Goal: Information Seeking & Learning: Learn about a topic

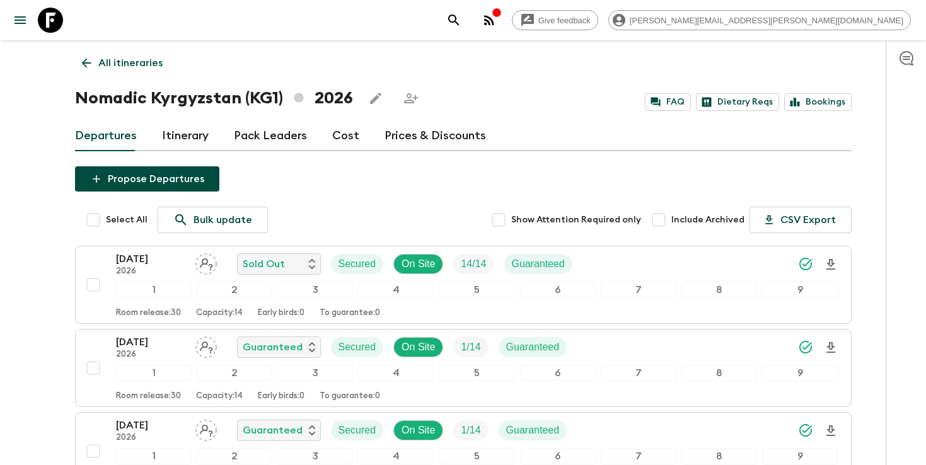
click at [461, 18] on icon "search adventures" at bounding box center [453, 20] width 15 height 15
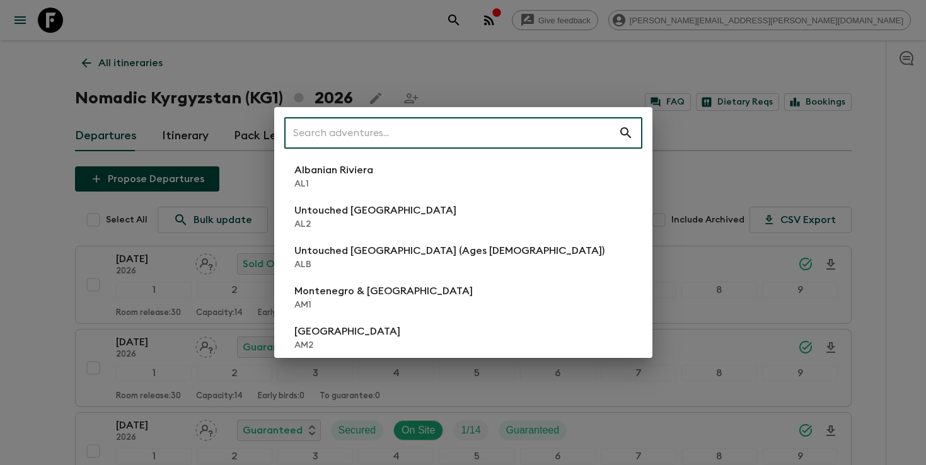
click at [506, 131] on input "text" at bounding box center [451, 132] width 334 height 35
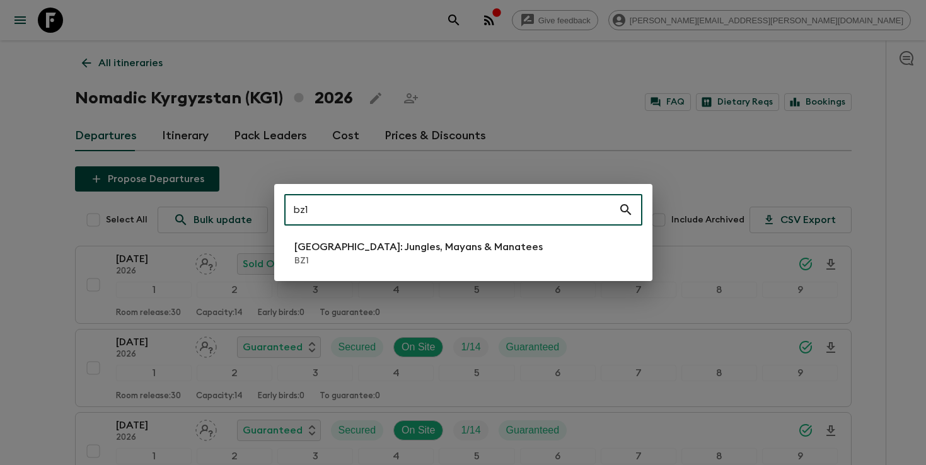
type input "bz1"
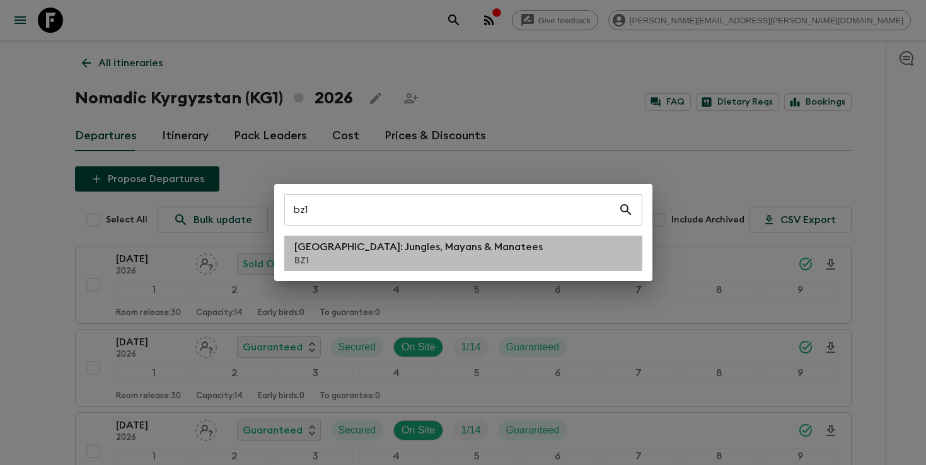
click at [419, 245] on p "[GEOGRAPHIC_DATA]: Jungles, Mayans & Manatees" at bounding box center [418, 247] width 248 height 15
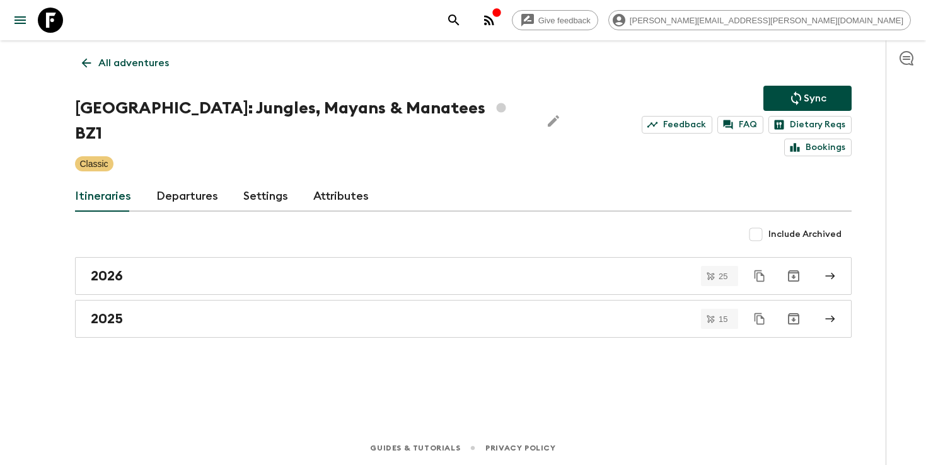
click at [497, 311] on div "2025" at bounding box center [451, 319] width 721 height 16
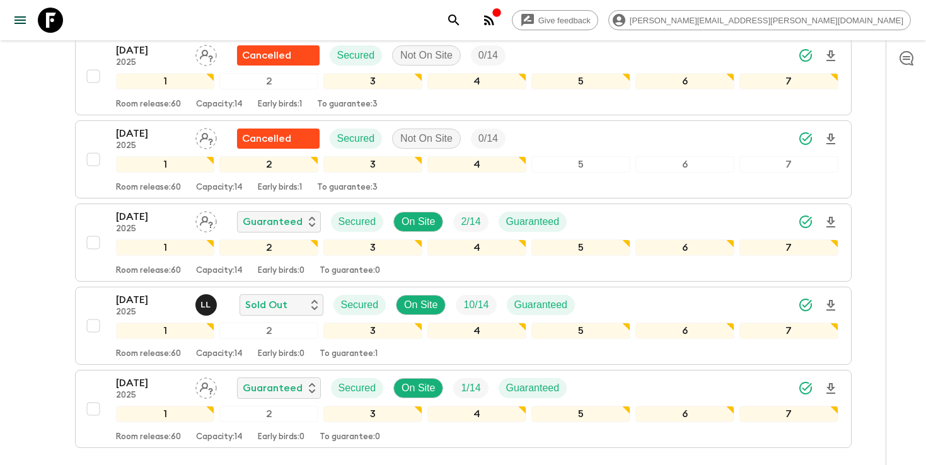
scroll to position [1081, 0]
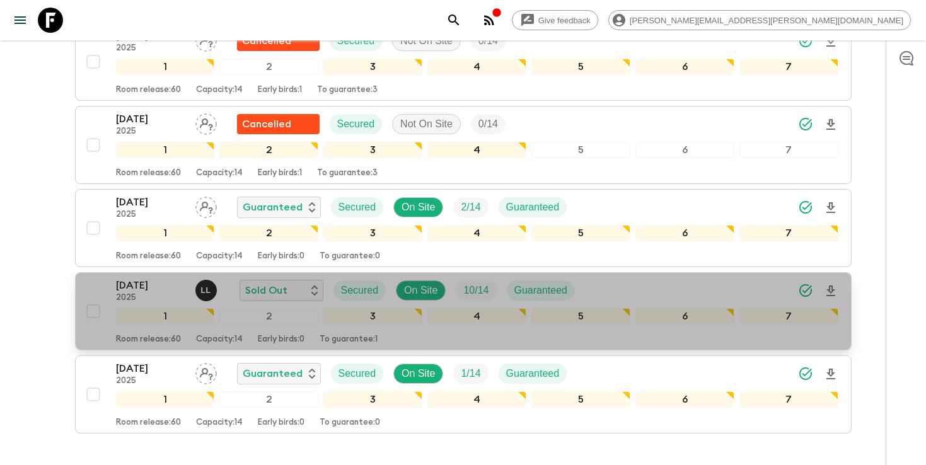
click at [741, 278] on div "[DATE] 2025 L L Sold Out Secured On Site 10 / 14 Guaranteed" at bounding box center [477, 290] width 722 height 25
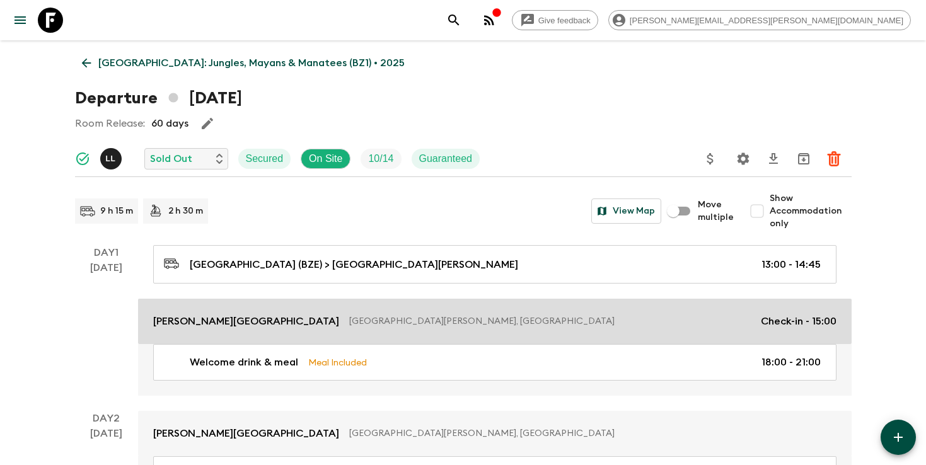
click at [657, 313] on link "[PERSON_NAME][GEOGRAPHIC_DATA] [GEOGRAPHIC_DATA][PERSON_NAME], [GEOGRAPHIC_DATA…" at bounding box center [495, 321] width 714 height 45
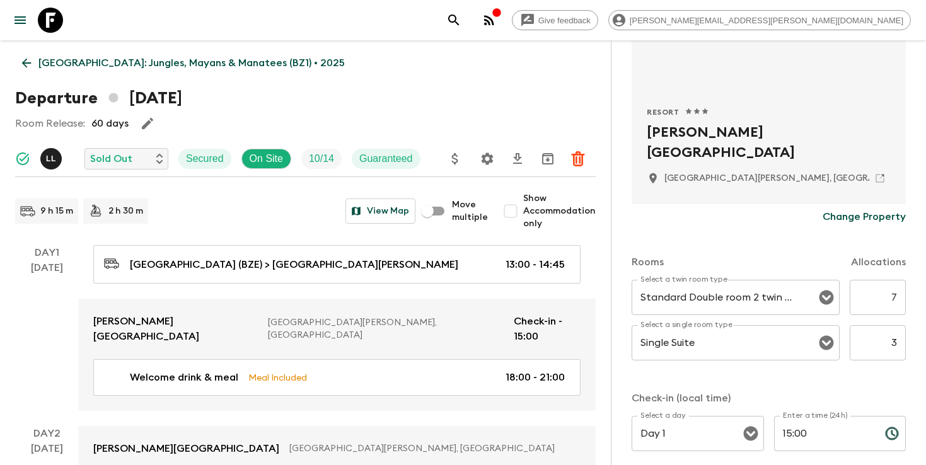
scroll to position [5, 0]
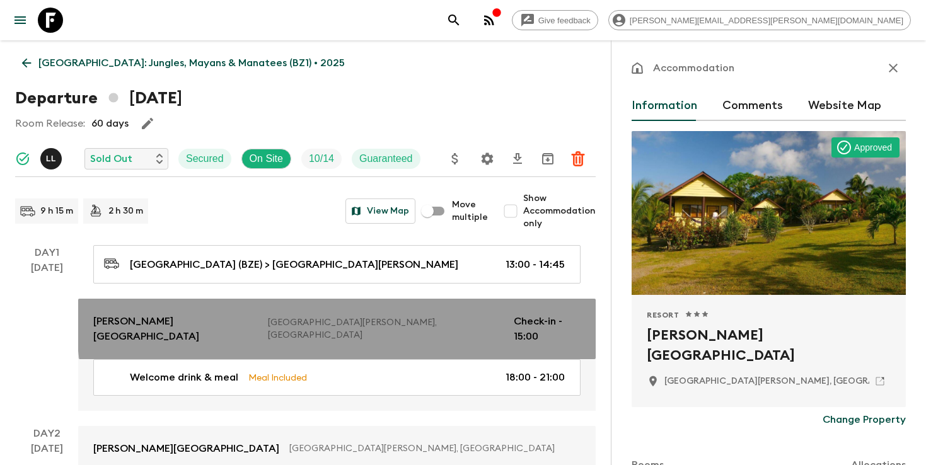
click at [385, 316] on p "[GEOGRAPHIC_DATA][PERSON_NAME], [GEOGRAPHIC_DATA]" at bounding box center [385, 328] width 235 height 25
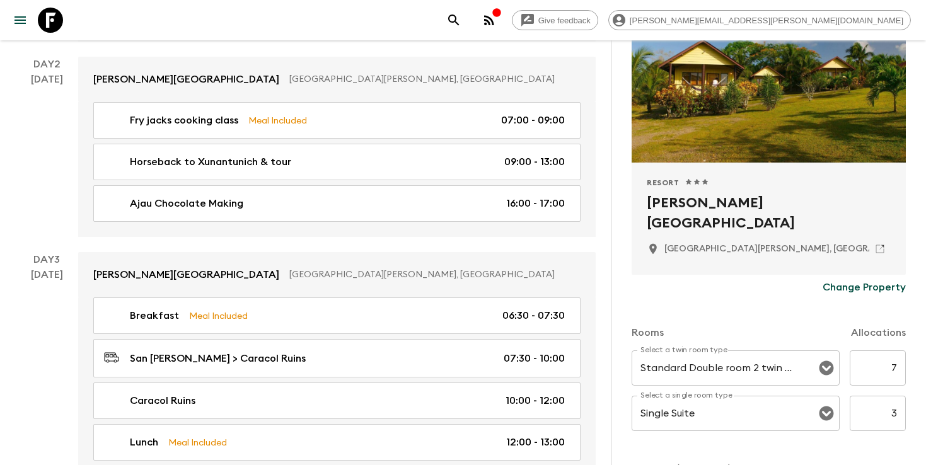
scroll to position [564, 0]
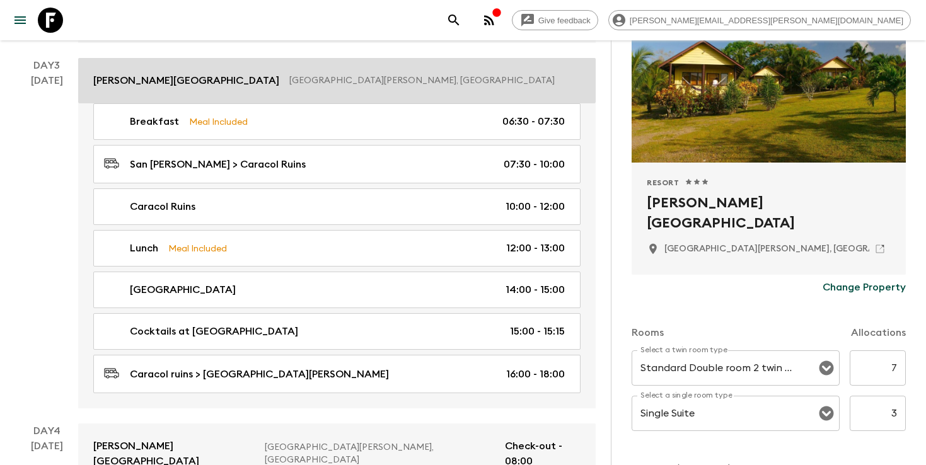
click at [461, 74] on link "[PERSON_NAME][GEOGRAPHIC_DATA] [GEOGRAPHIC_DATA][PERSON_NAME], [GEOGRAPHIC_DATA]" at bounding box center [337, 80] width 518 height 45
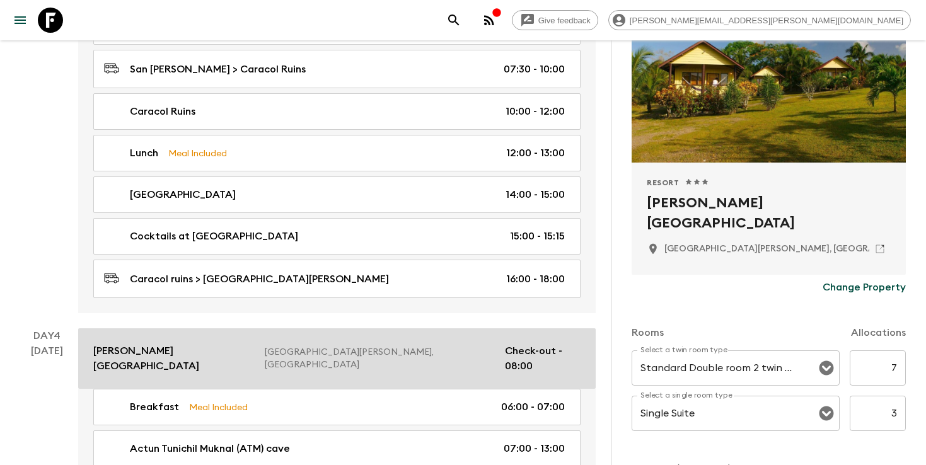
click at [388, 346] on p "[GEOGRAPHIC_DATA][PERSON_NAME], [GEOGRAPHIC_DATA]" at bounding box center [380, 358] width 230 height 25
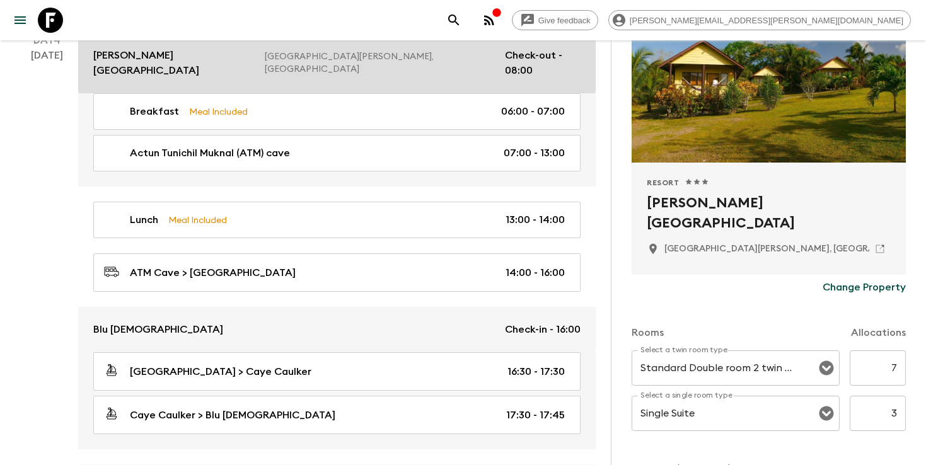
scroll to position [971, 0]
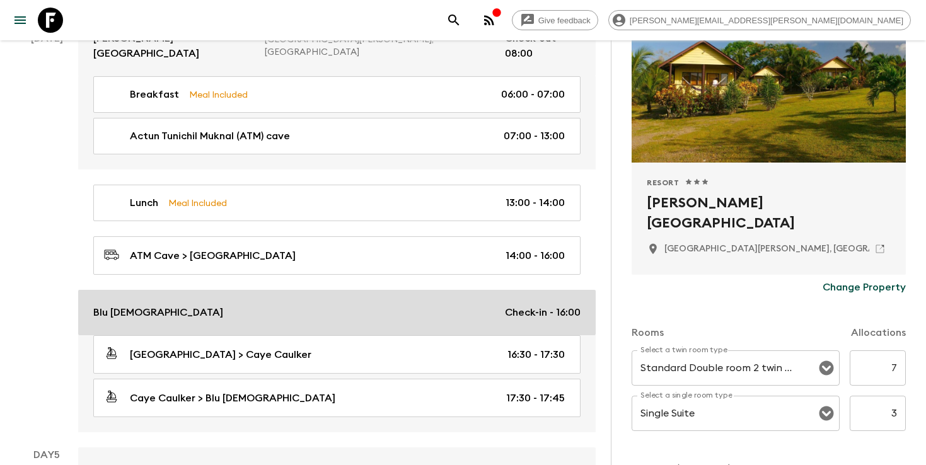
click at [387, 305] on div "Blu Zen Check-in - 16:00" at bounding box center [336, 312] width 487 height 15
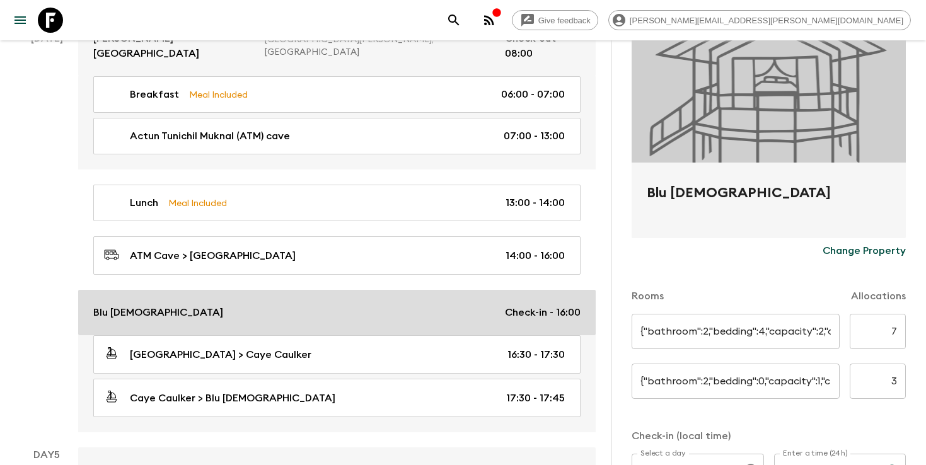
type input "2 bedroom private villa"
type input "n/a"
type input "0"
type input "Day 4"
type input "16:00"
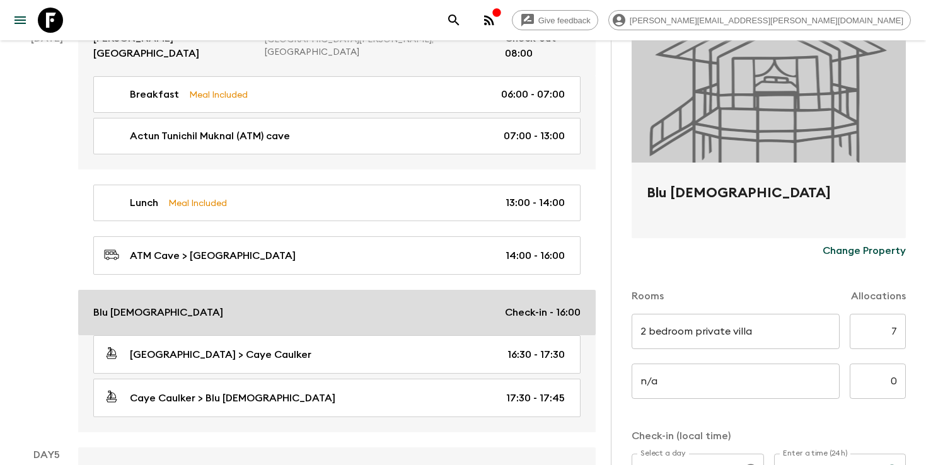
type input "Day 7"
type input "11:00"
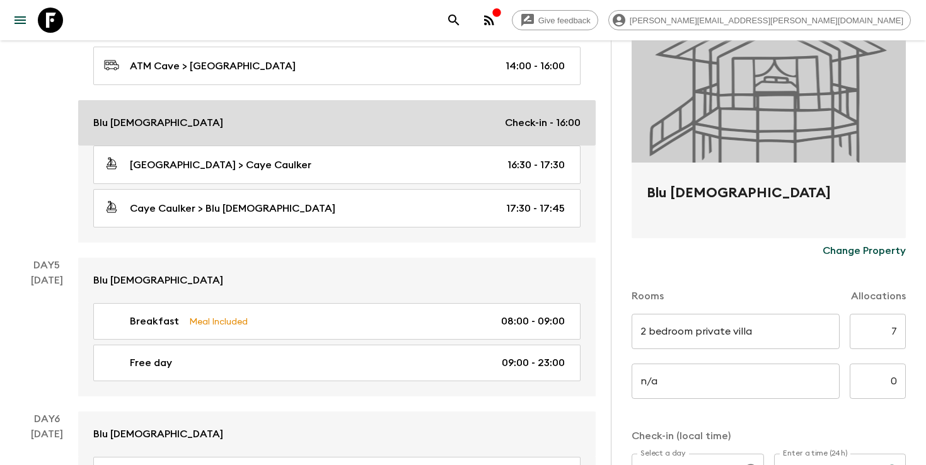
scroll to position [1247, 0]
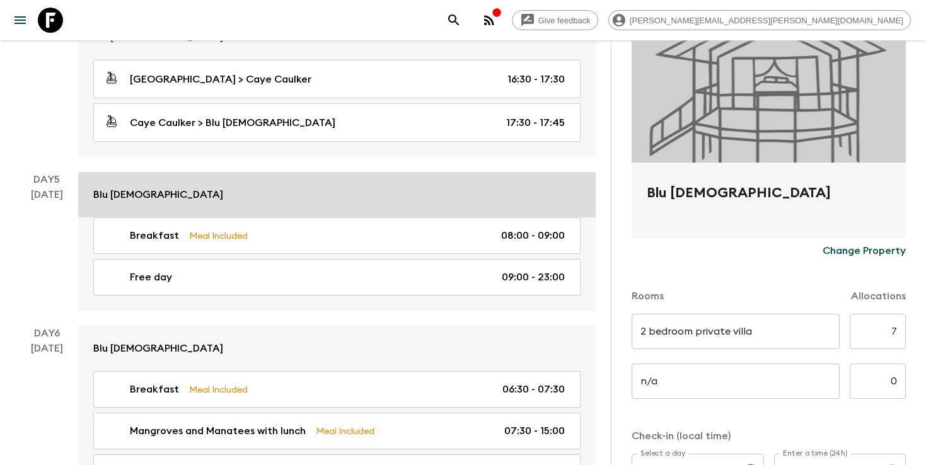
click at [397, 172] on link "Blu [DEMOGRAPHIC_DATA]" at bounding box center [337, 194] width 518 height 45
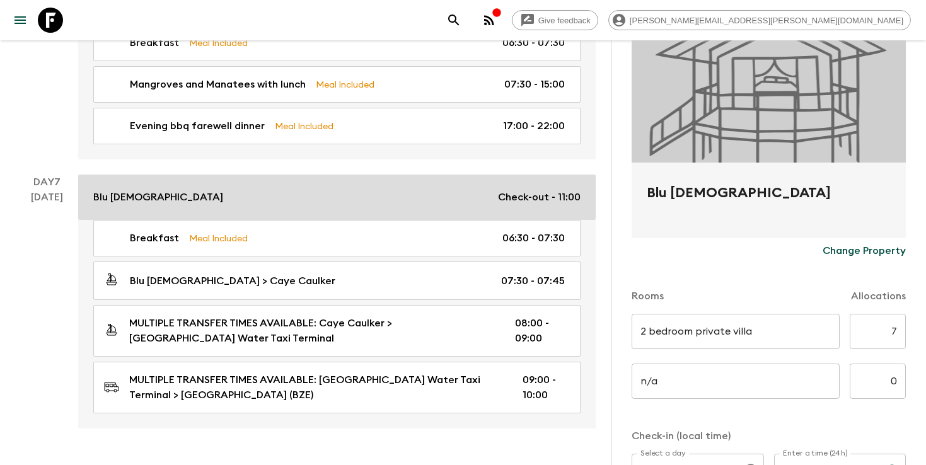
click at [379, 190] on div "Blu Zen Check-out - 11:00" at bounding box center [336, 197] width 487 height 15
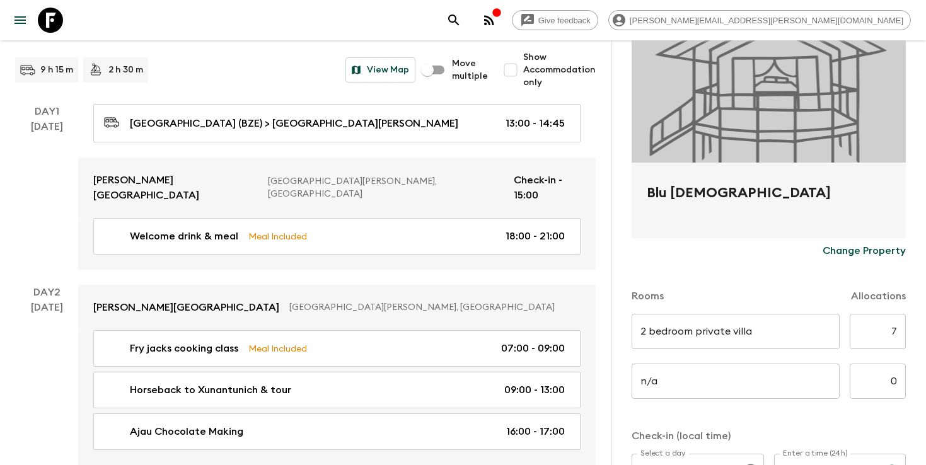
scroll to position [0, 0]
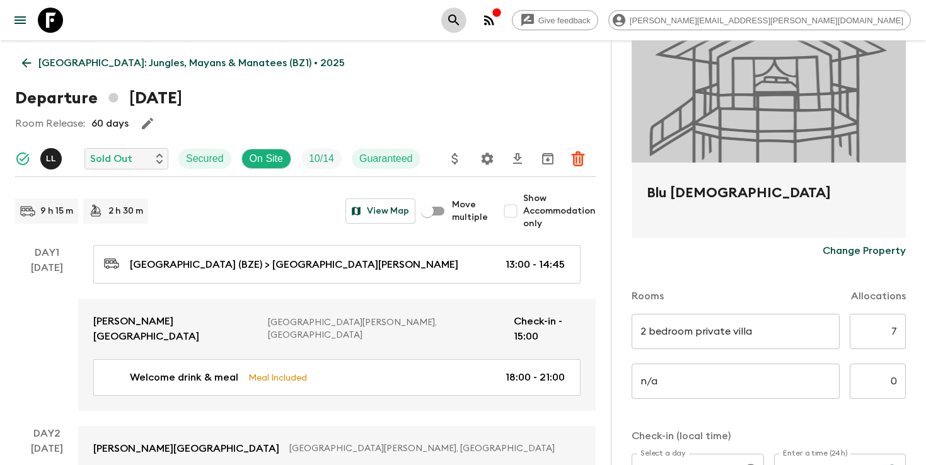
click at [467, 20] on button "search adventures" at bounding box center [453, 20] width 25 height 25
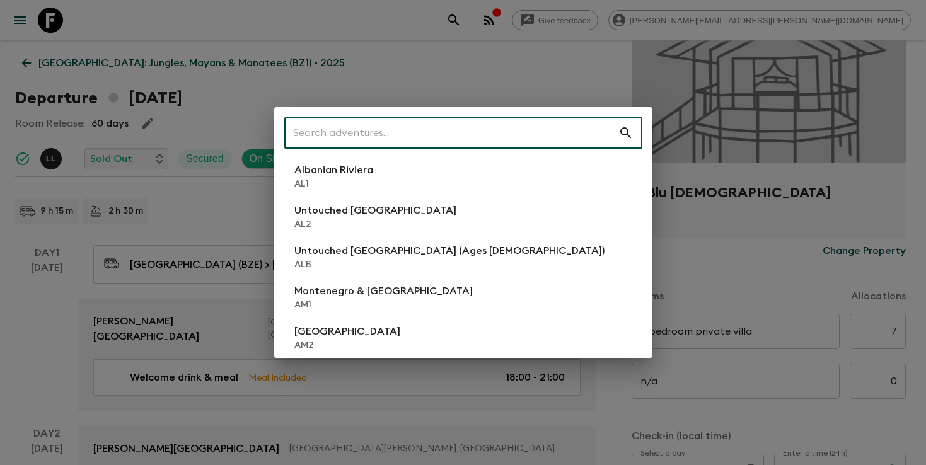
click at [533, 129] on input "text" at bounding box center [451, 132] width 334 height 35
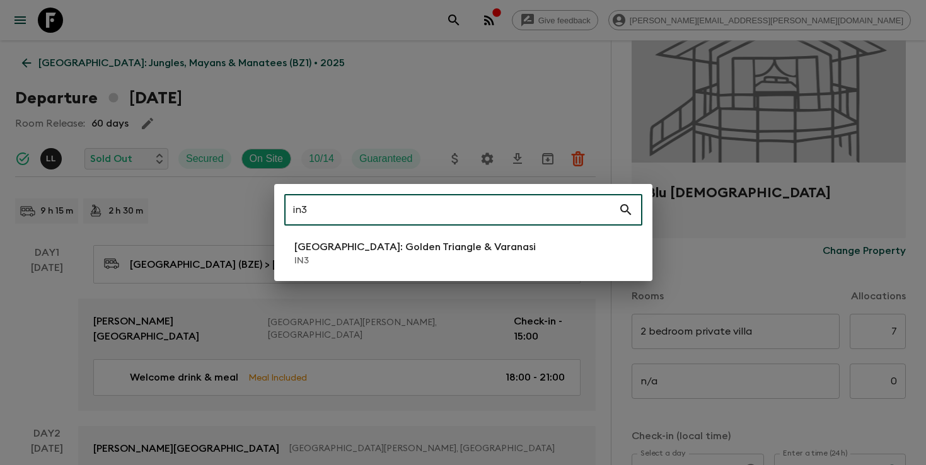
type input "in3"
click at [465, 245] on p "[GEOGRAPHIC_DATA]: Golden Triangle & Varanasi" at bounding box center [414, 247] width 241 height 15
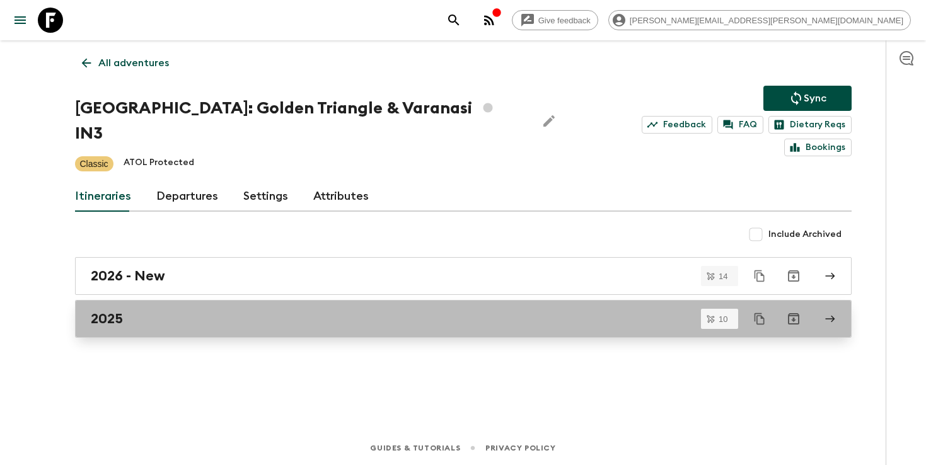
click at [349, 311] on div "2025" at bounding box center [451, 319] width 721 height 16
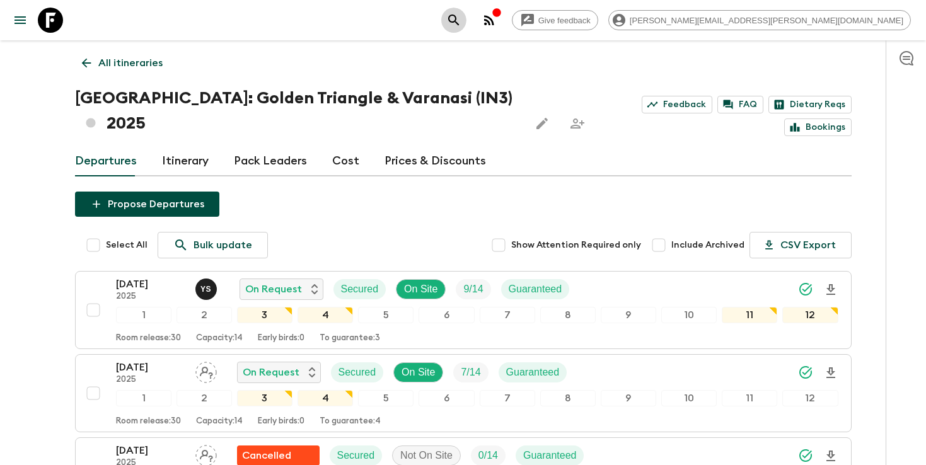
click at [461, 16] on icon "search adventures" at bounding box center [453, 20] width 15 height 15
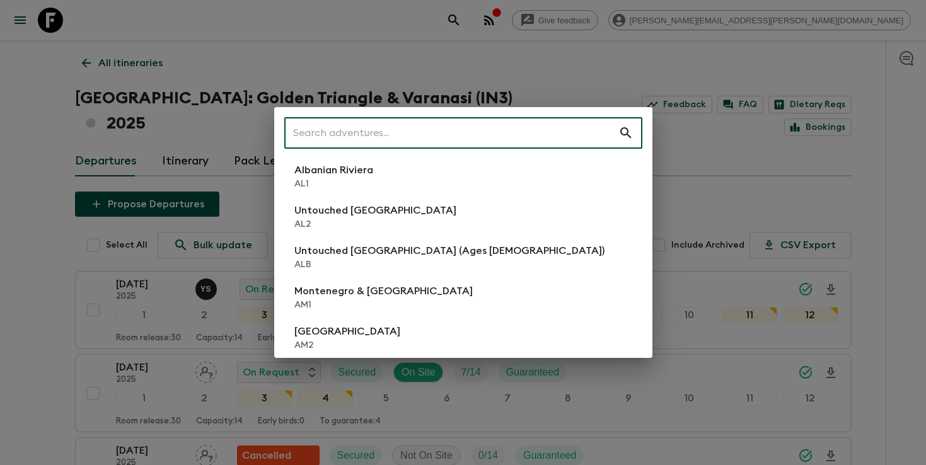
click at [443, 127] on input "text" at bounding box center [451, 132] width 334 height 35
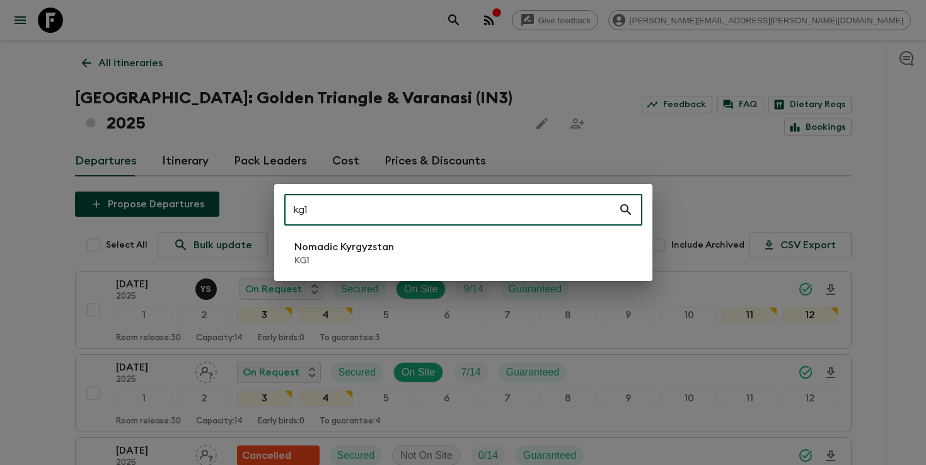
type input "kg1"
click at [350, 256] on p "KG1" at bounding box center [344, 261] width 100 height 13
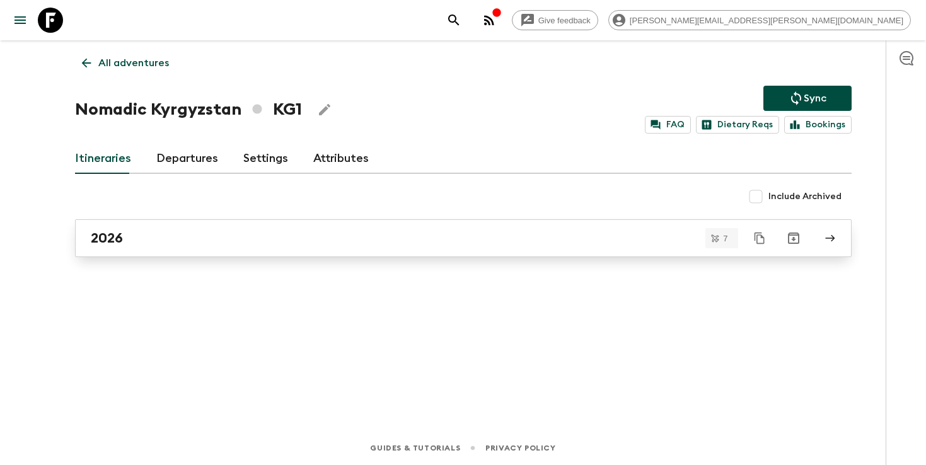
click at [346, 252] on link "2026" at bounding box center [463, 238] width 777 height 38
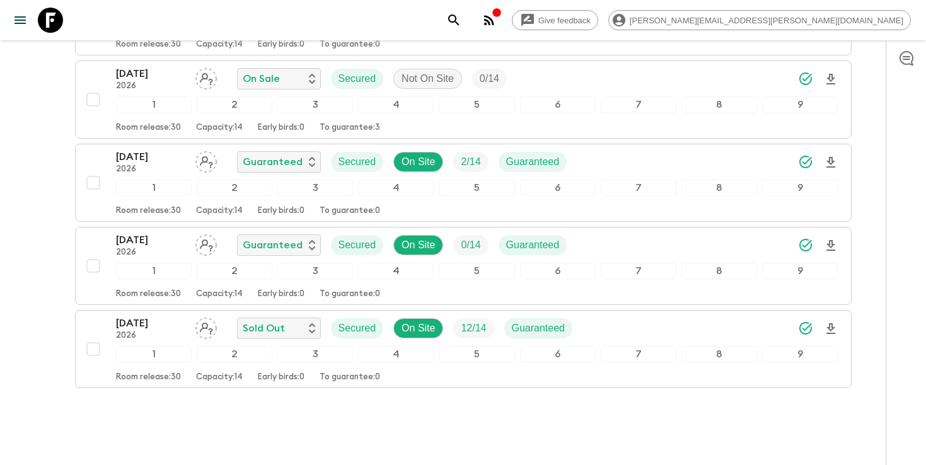
scroll to position [449, 0]
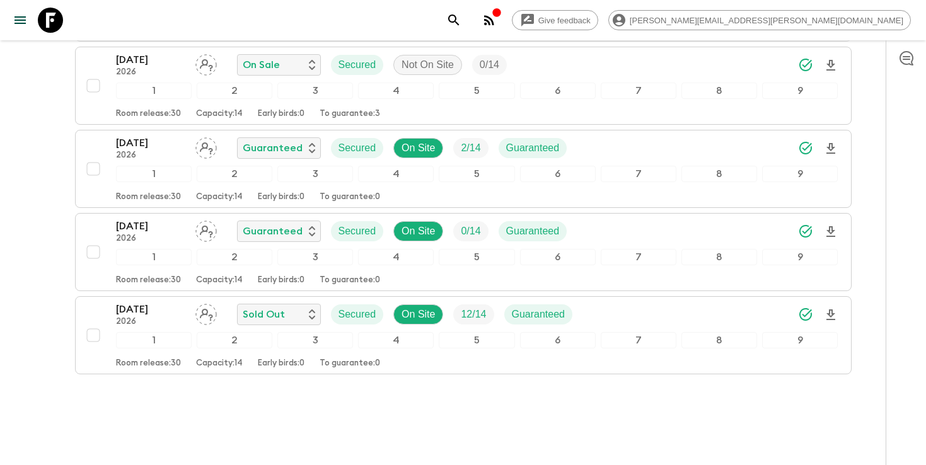
click at [461, 26] on icon "search adventures" at bounding box center [453, 20] width 15 height 15
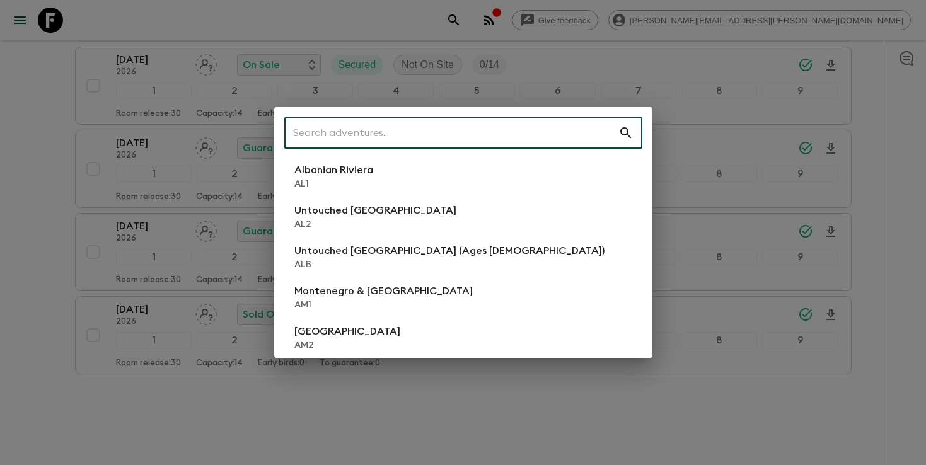
click at [525, 131] on input "text" at bounding box center [451, 132] width 334 height 35
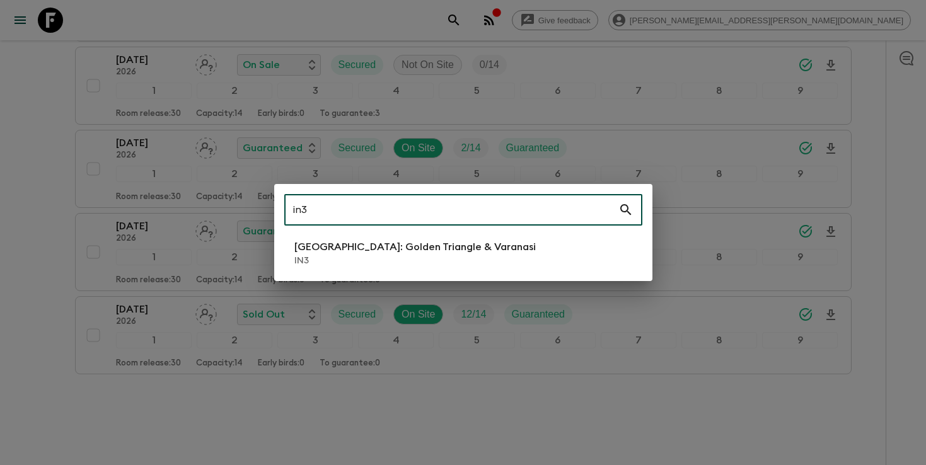
type input "in3"
click at [481, 250] on p "[GEOGRAPHIC_DATA]: Golden Triangle & Varanasi" at bounding box center [414, 247] width 241 height 15
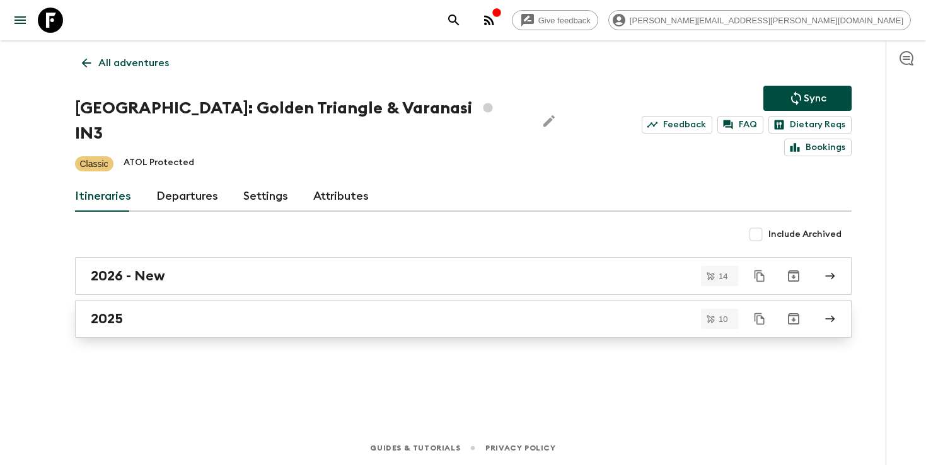
click at [462, 311] on div "2025" at bounding box center [451, 319] width 721 height 16
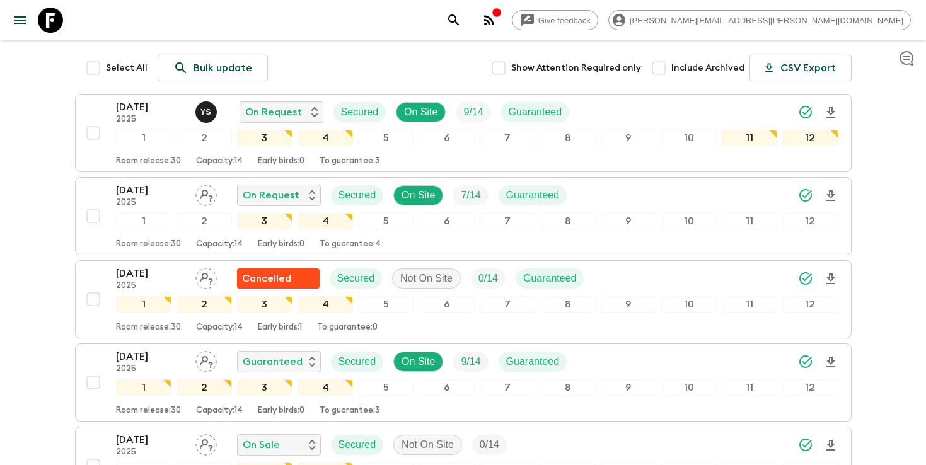
scroll to position [175, 0]
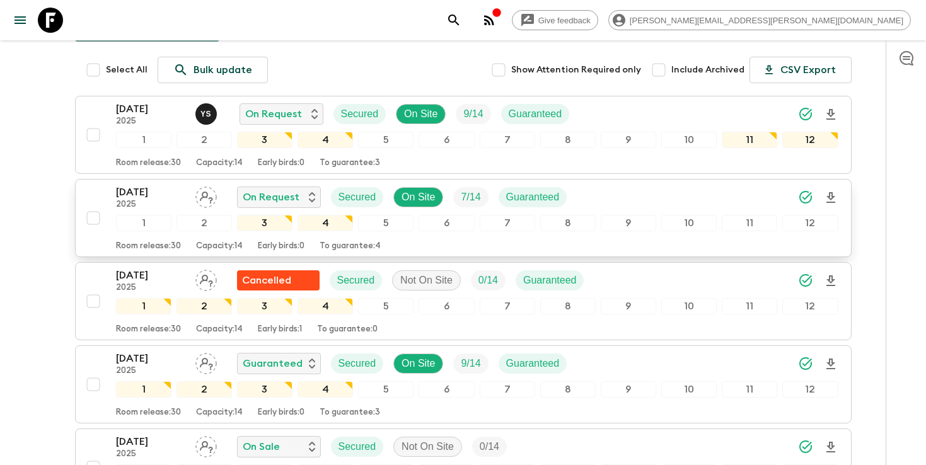
click at [830, 192] on icon "Download Onboarding" at bounding box center [830, 197] width 9 height 11
click at [687, 185] on div "[DATE] 2025 On Request Secured On Site 7 / 14 Guaranteed" at bounding box center [477, 197] width 722 height 25
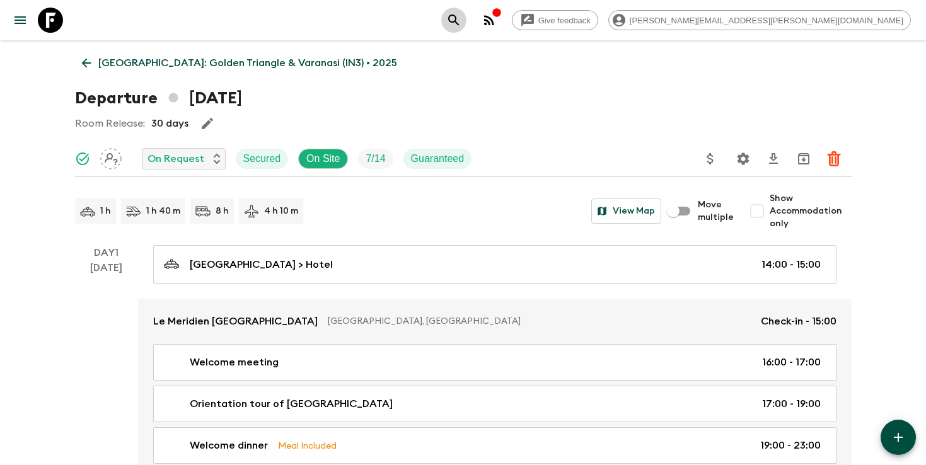
click at [461, 23] on icon "search adventures" at bounding box center [453, 20] width 15 height 15
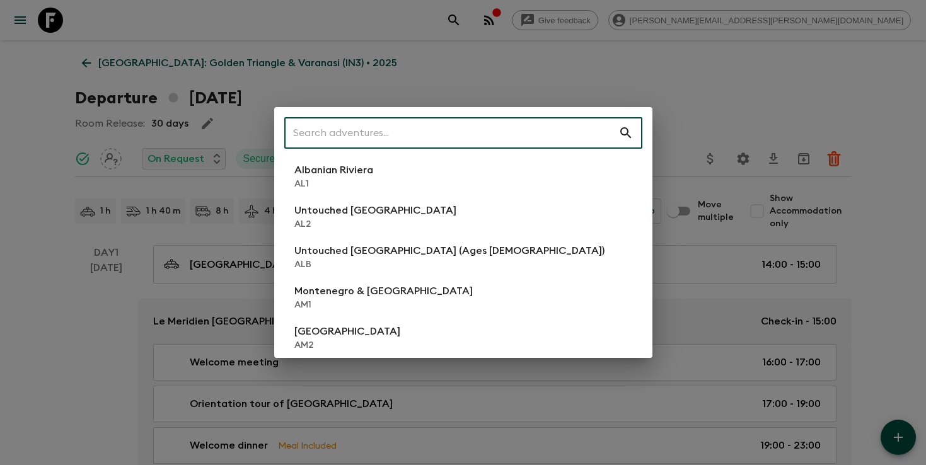
click at [693, 105] on div "​ Albanian Riviera [GEOGRAPHIC_DATA] Untouched [GEOGRAPHIC_DATA] [GEOGRAPHIC_DA…" at bounding box center [463, 232] width 926 height 465
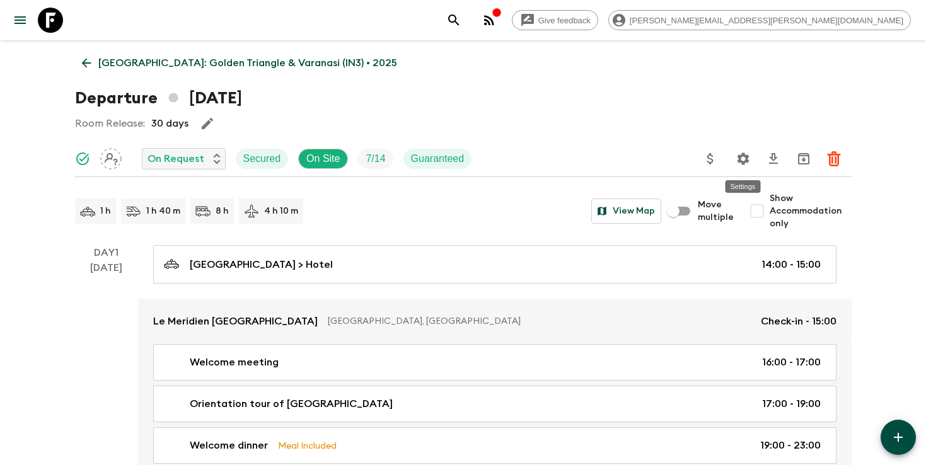
click at [739, 158] on icon "Settings" at bounding box center [743, 159] width 12 height 12
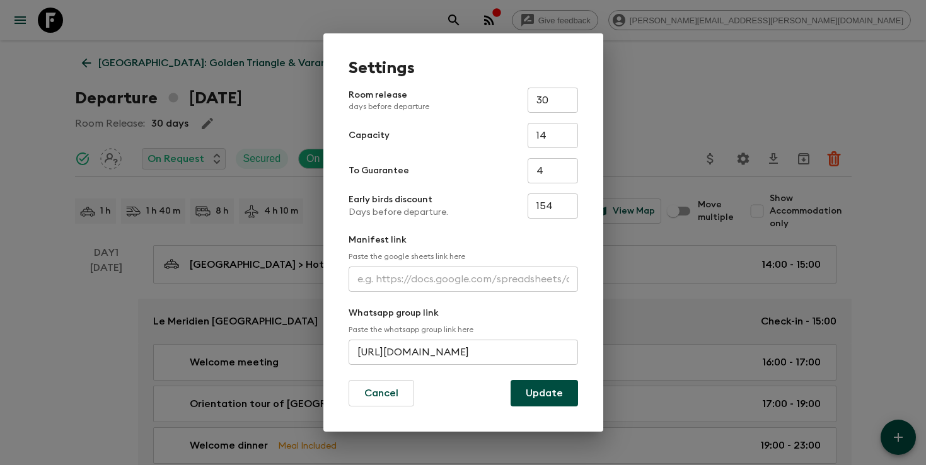
click at [427, 286] on input "text" at bounding box center [463, 279] width 229 height 25
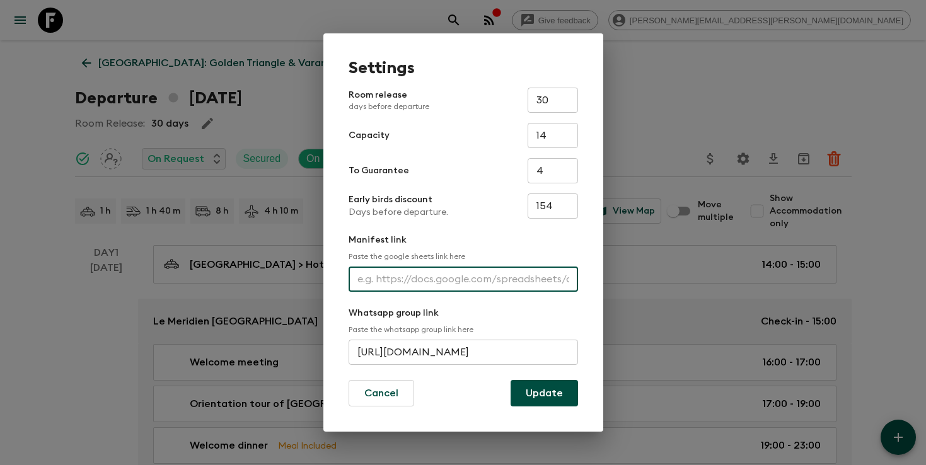
paste input "[URL][DOMAIN_NAME]"
type input "[URL][DOMAIN_NAME]"
click at [541, 391] on button "Update" at bounding box center [544, 393] width 67 height 26
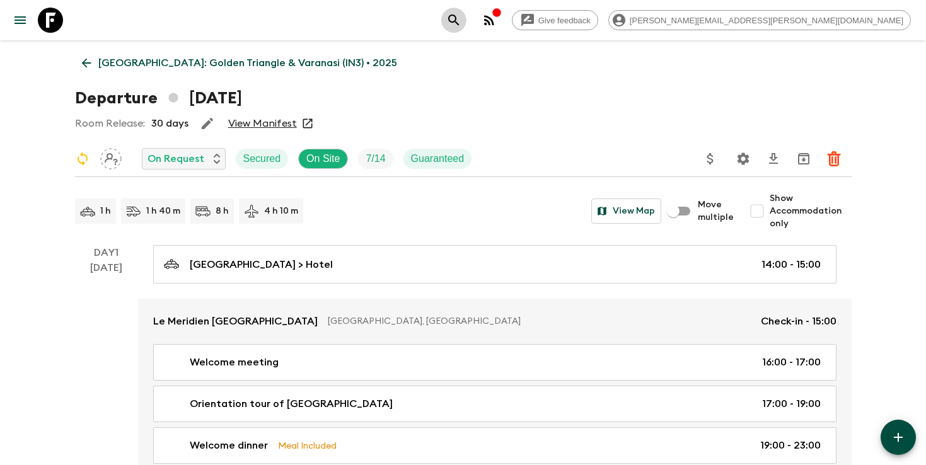
click at [461, 24] on icon "search adventures" at bounding box center [453, 20] width 15 height 15
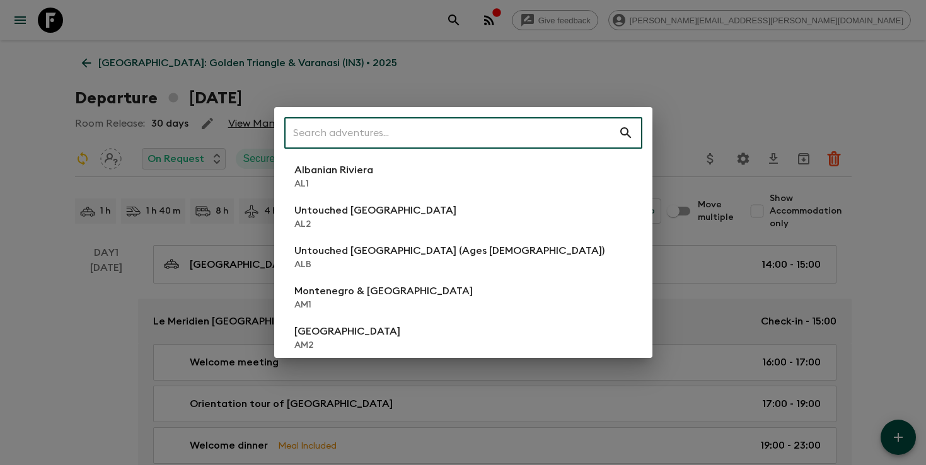
click at [482, 137] on input "text" at bounding box center [451, 132] width 334 height 35
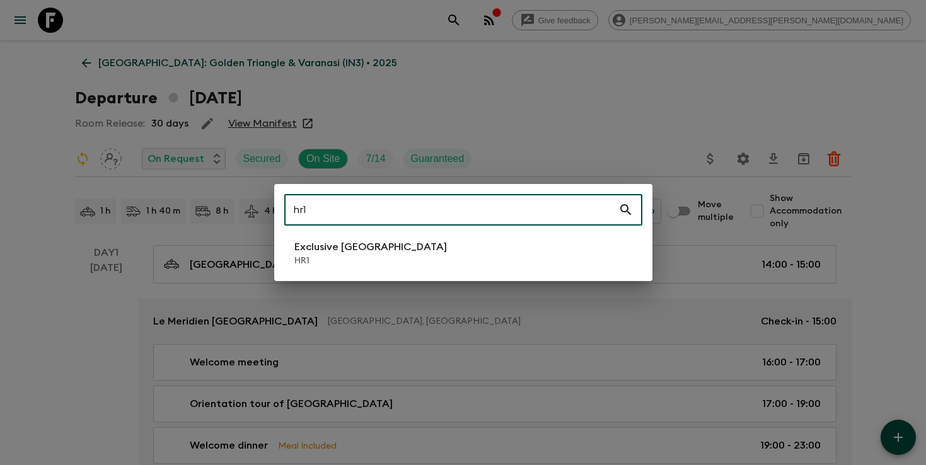
type input "hr1"
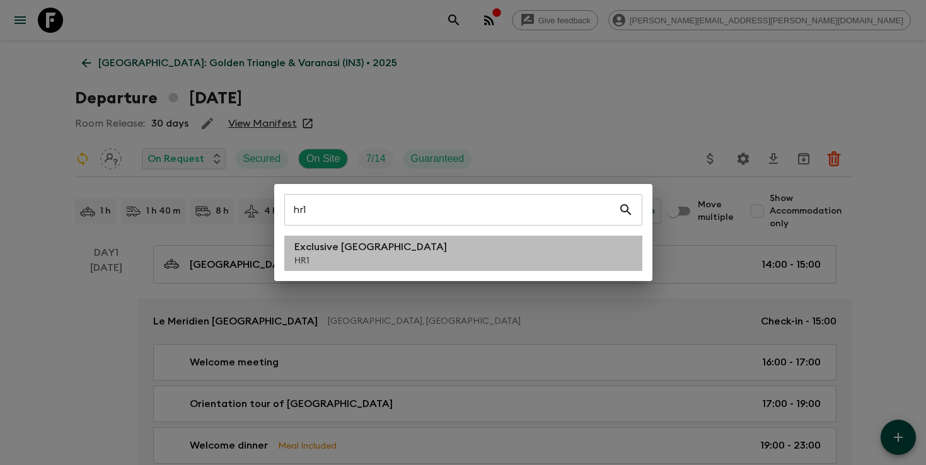
click at [398, 257] on li "Exclusive Croatia HR1" at bounding box center [463, 253] width 358 height 35
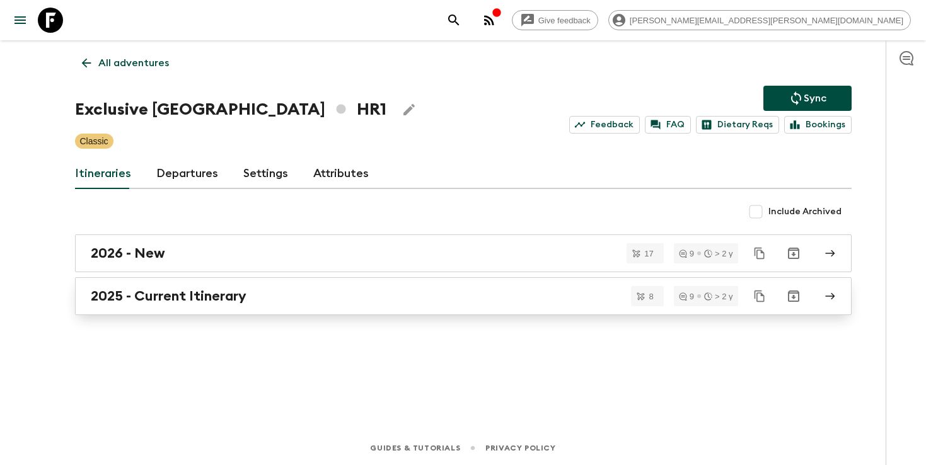
click at [458, 300] on div "2025 - Current Itinerary" at bounding box center [451, 296] width 721 height 16
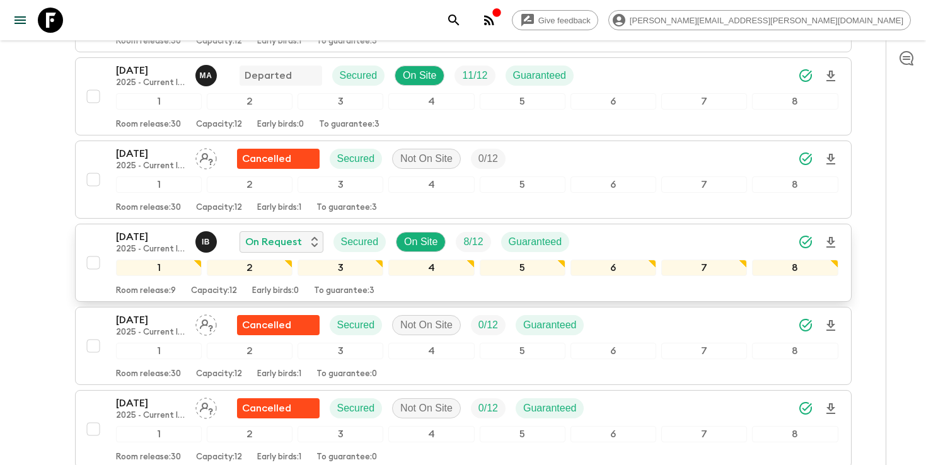
scroll to position [465, 0]
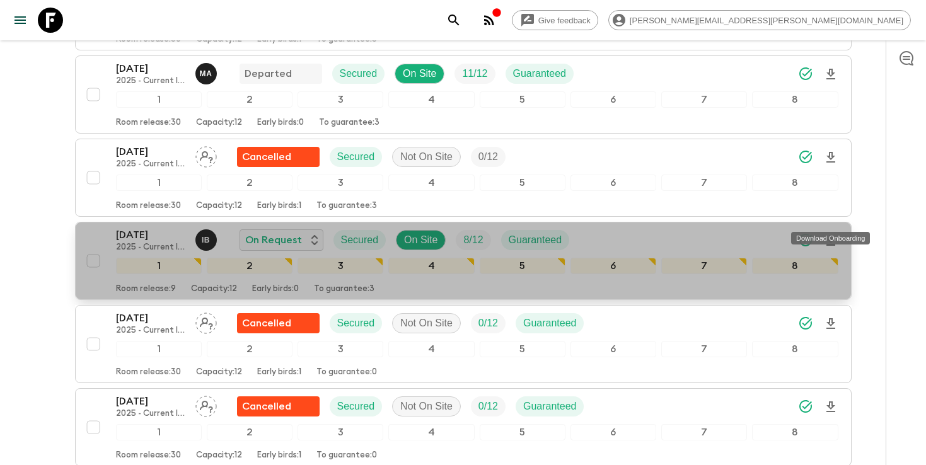
click at [828, 233] on icon "Download Onboarding" at bounding box center [830, 240] width 15 height 15
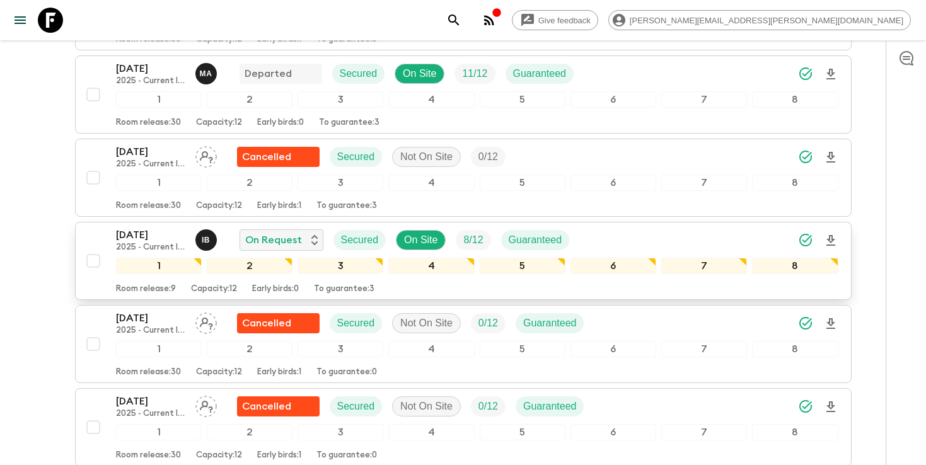
click at [461, 17] on icon "search adventures" at bounding box center [453, 20] width 15 height 15
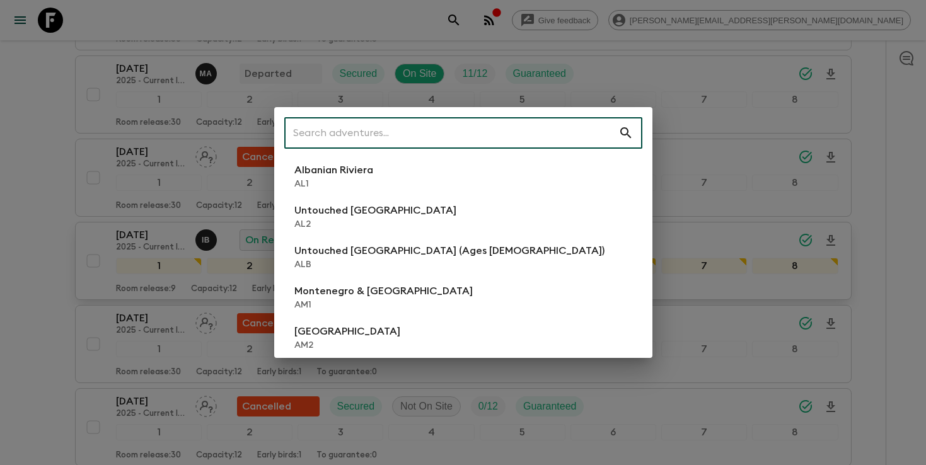
click at [547, 124] on input "text" at bounding box center [451, 132] width 334 height 35
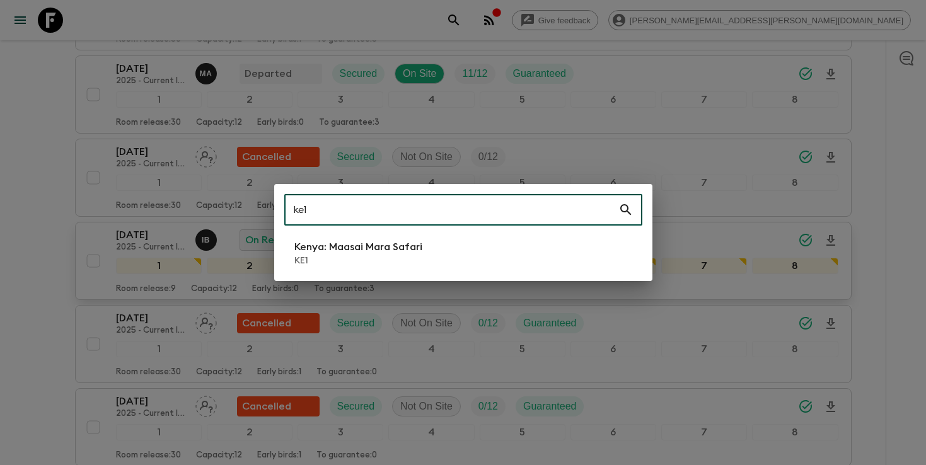
type input "ke1"
click at [376, 248] on p "Kenya: Maasai Mara Safari" at bounding box center [358, 247] width 128 height 15
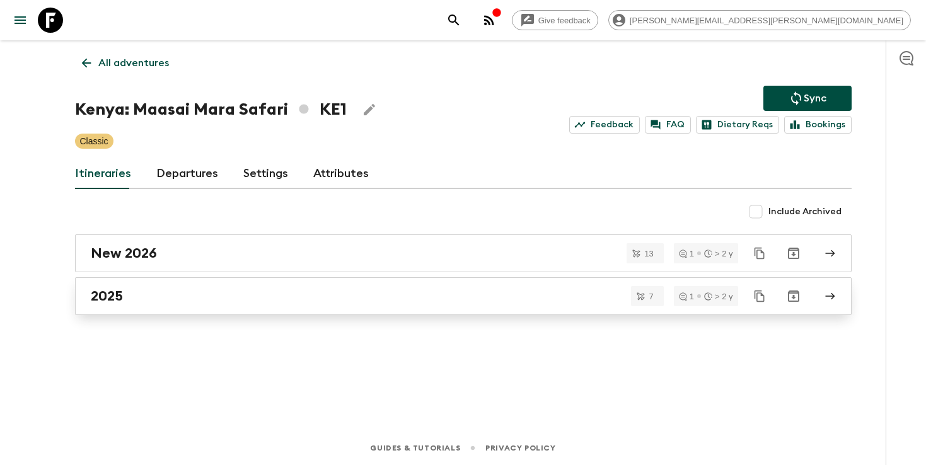
click at [242, 286] on link "2025" at bounding box center [463, 296] width 777 height 38
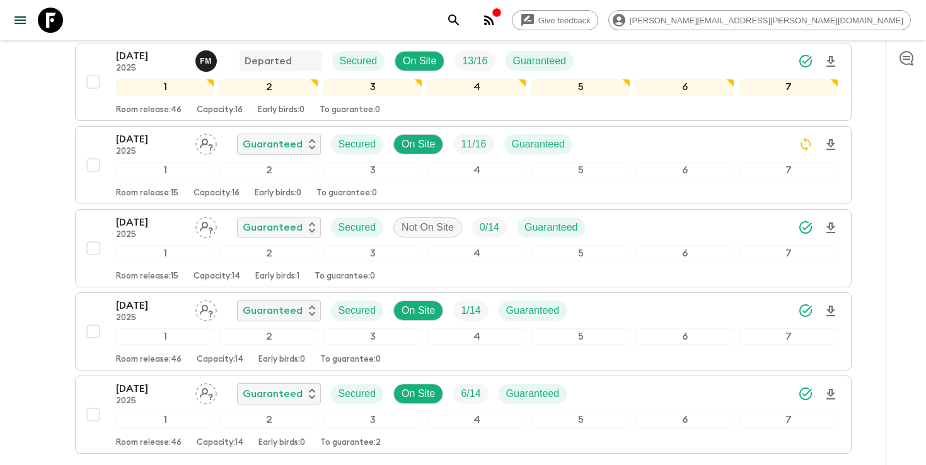
scroll to position [395, 0]
click at [461, 21] on icon "search adventures" at bounding box center [453, 20] width 15 height 15
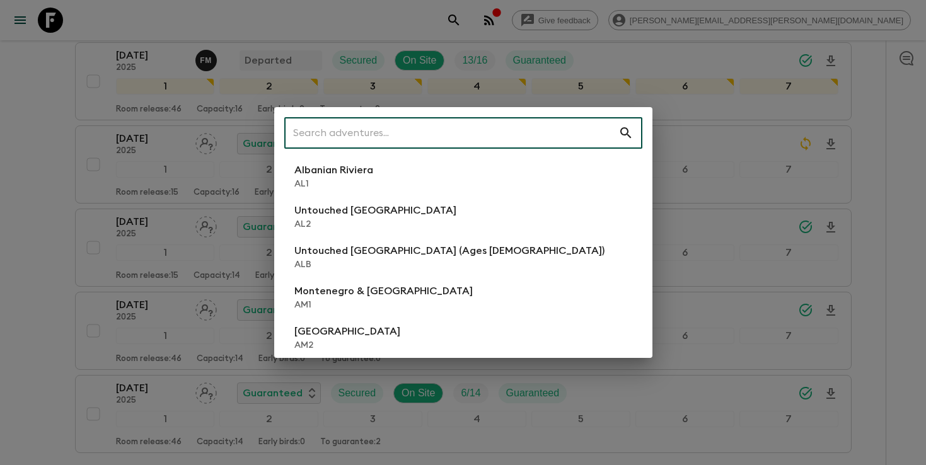
click at [492, 134] on input "text" at bounding box center [451, 132] width 334 height 35
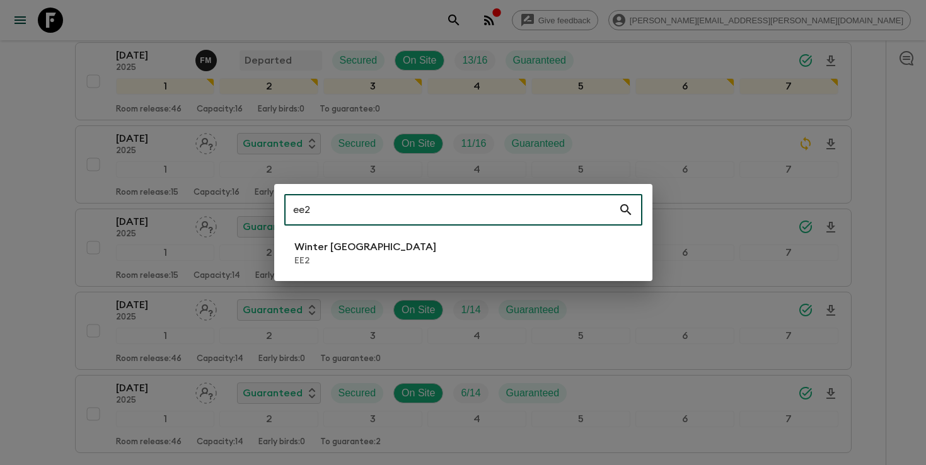
type input "ee2"
click at [375, 249] on li "Winter [GEOGRAPHIC_DATA] EE2" at bounding box center [463, 253] width 358 height 35
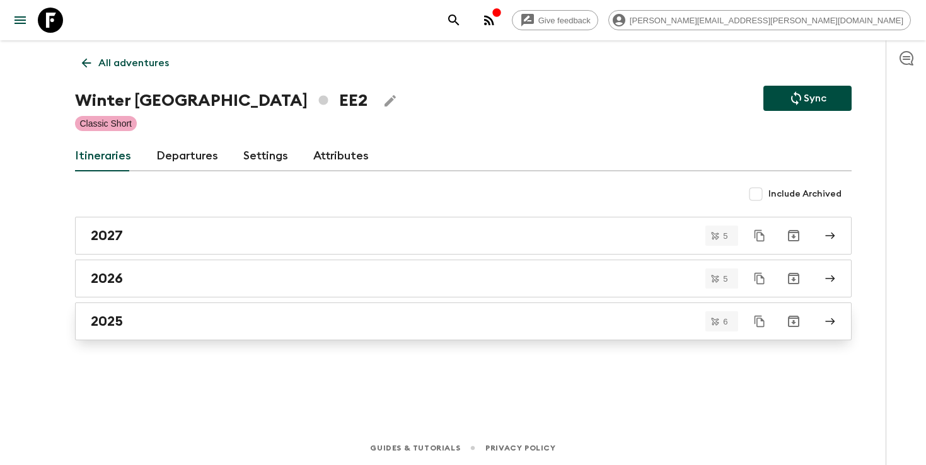
click at [110, 313] on h2 "2025" at bounding box center [107, 321] width 32 height 16
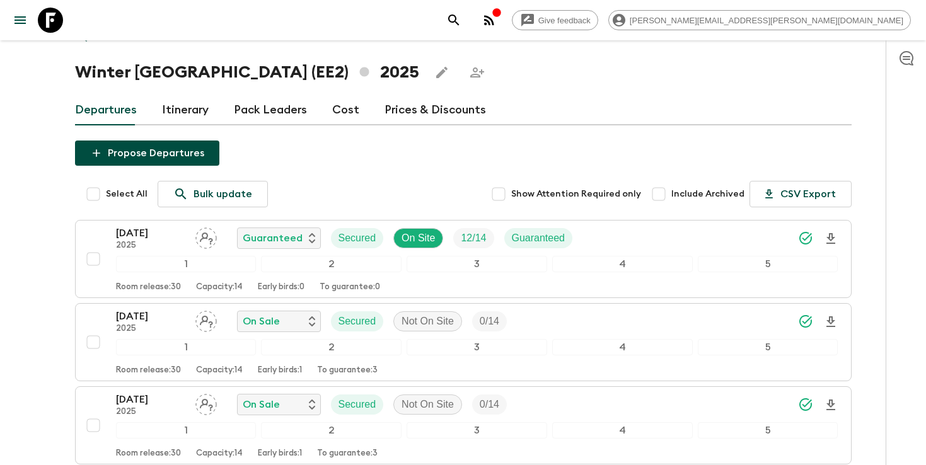
scroll to position [3, 0]
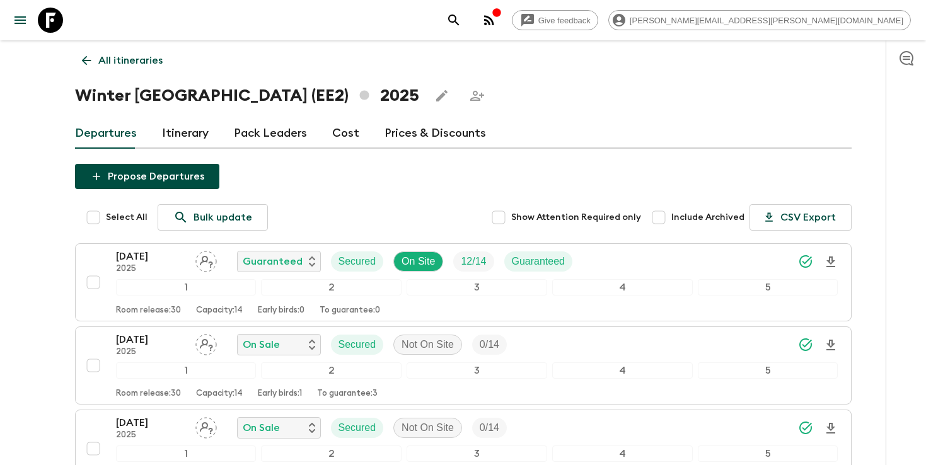
click at [459, 18] on icon "search adventures" at bounding box center [453, 19] width 11 height 11
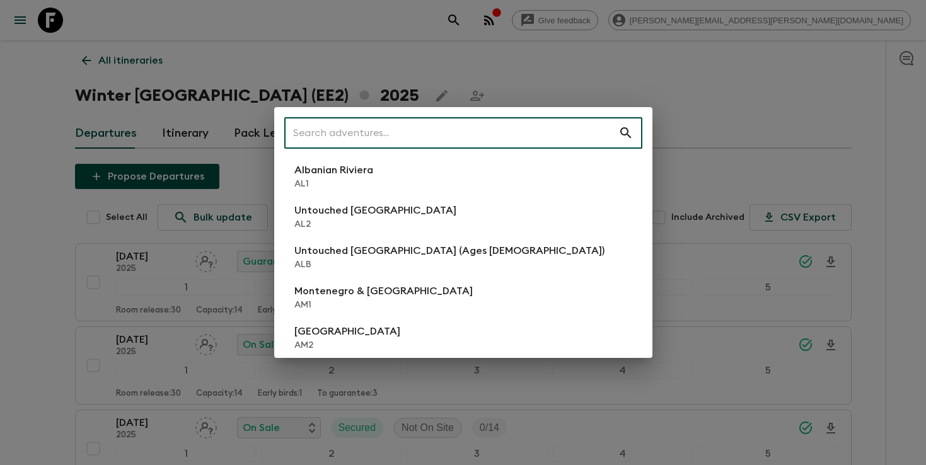
click at [518, 121] on input "text" at bounding box center [451, 132] width 334 height 35
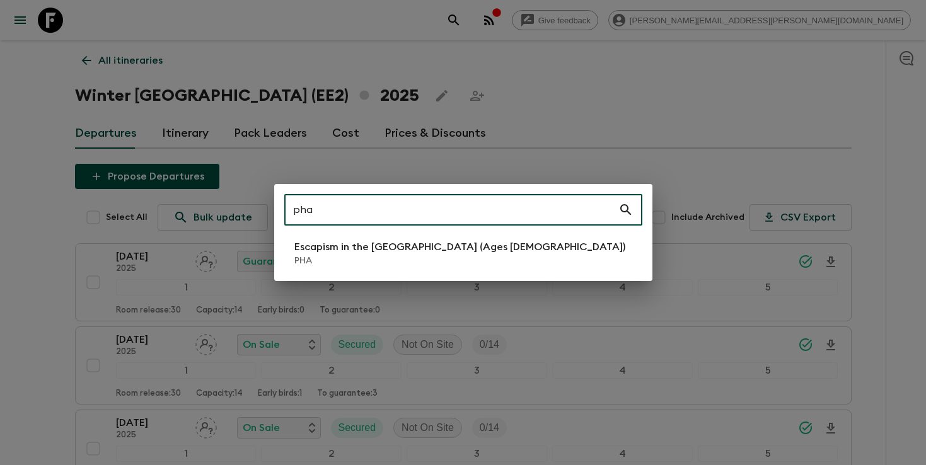
type input "pha"
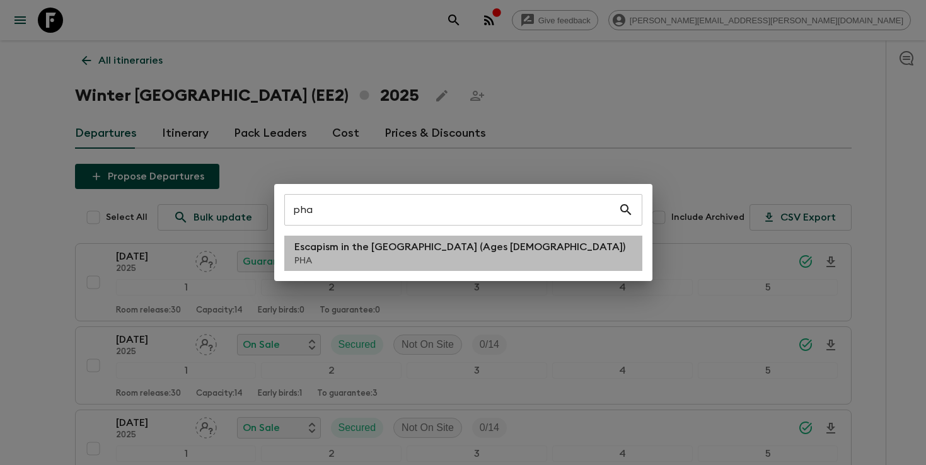
click at [423, 246] on p "Escapism in the [GEOGRAPHIC_DATA] (Ages [DEMOGRAPHIC_DATA])" at bounding box center [459, 247] width 331 height 15
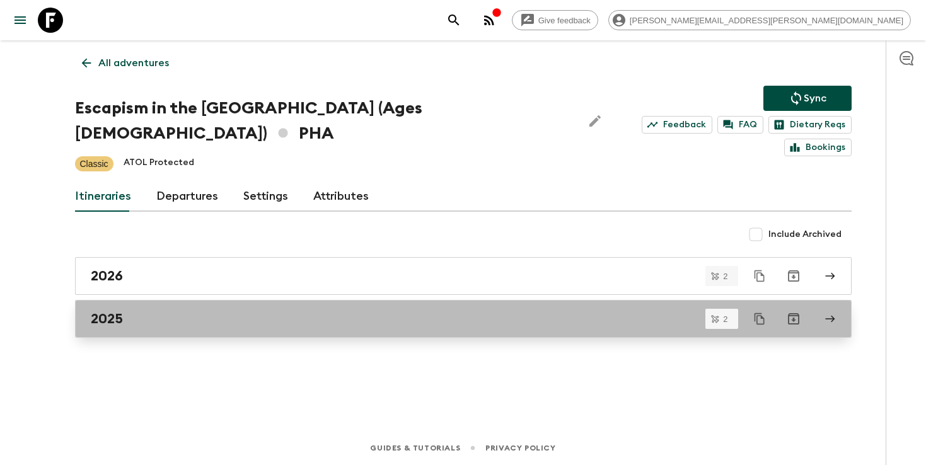
click at [201, 311] on div "2025" at bounding box center [451, 319] width 721 height 16
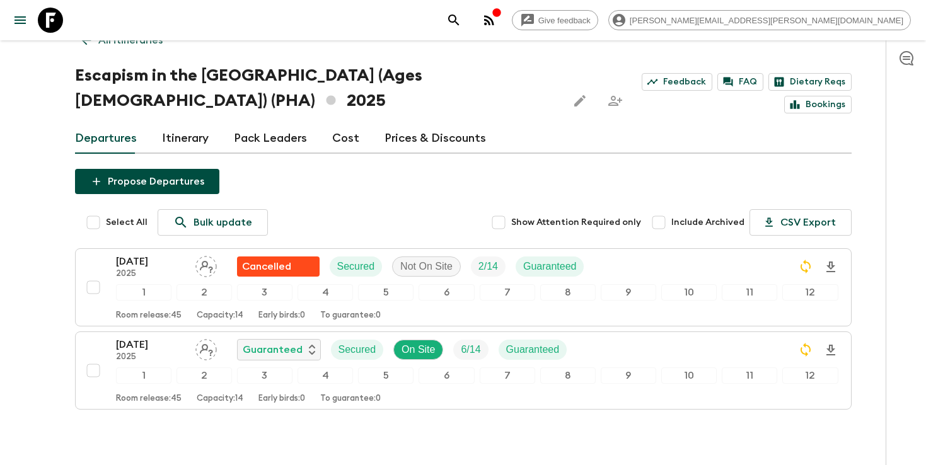
scroll to position [34, 0]
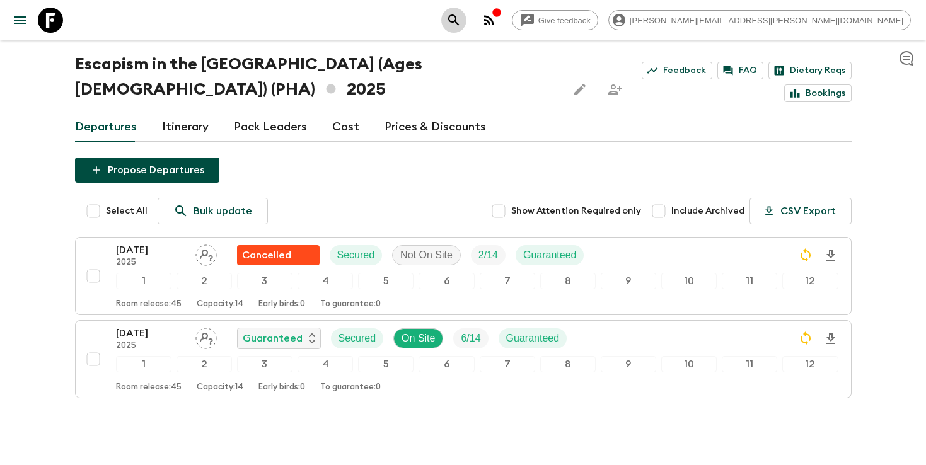
click at [461, 21] on icon "search adventures" at bounding box center [453, 20] width 15 height 15
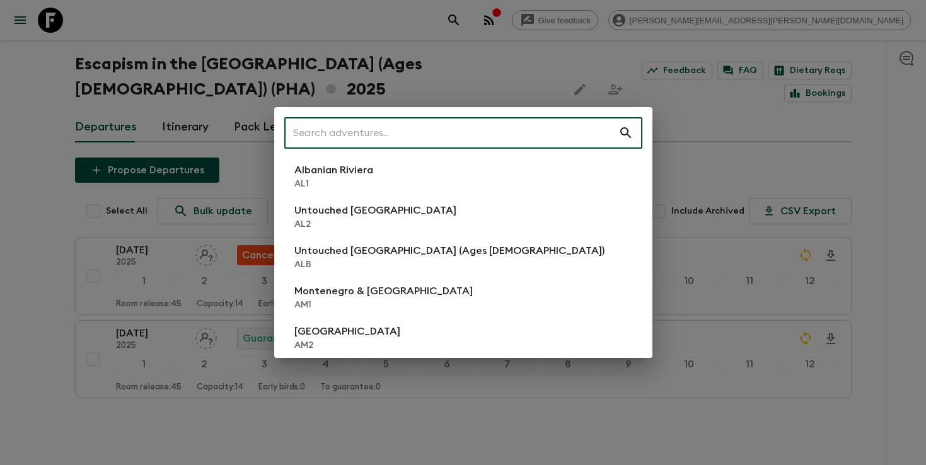
click at [509, 130] on input "text" at bounding box center [451, 132] width 334 height 35
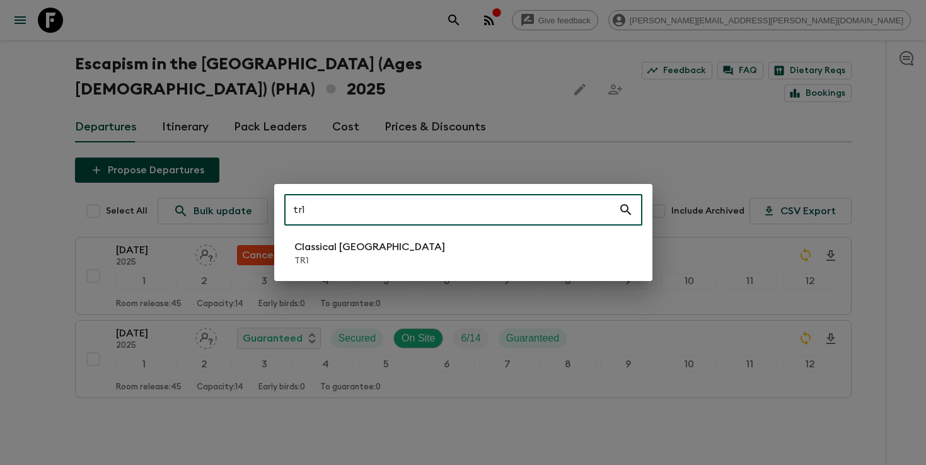
type input "tr1"
click at [386, 253] on li "Classical Türkiye TR1" at bounding box center [463, 253] width 358 height 35
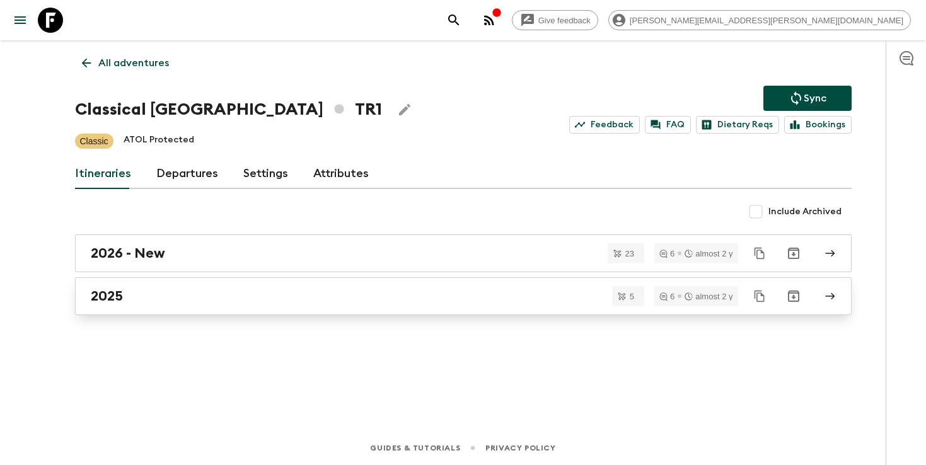
click at [328, 291] on div "2025" at bounding box center [451, 296] width 721 height 16
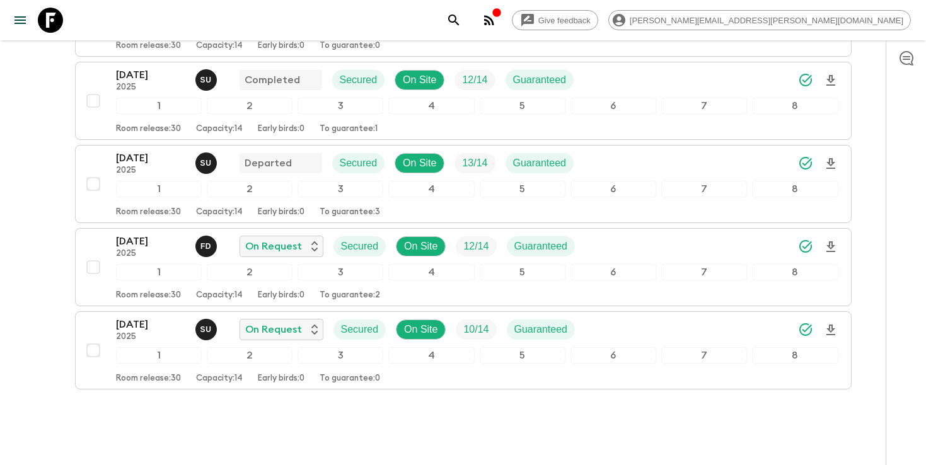
scroll to position [306, 0]
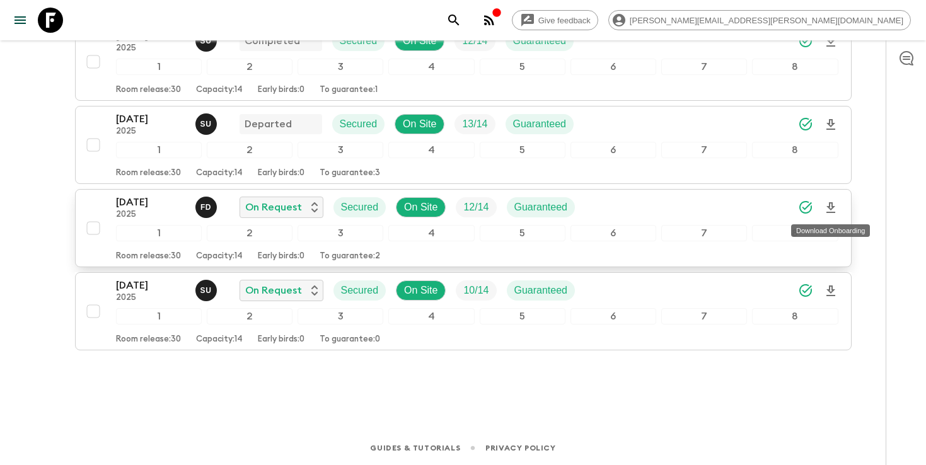
click at [832, 210] on icon "Download Onboarding" at bounding box center [830, 207] width 15 height 15
click at [459, 16] on icon "search adventures" at bounding box center [453, 19] width 11 height 11
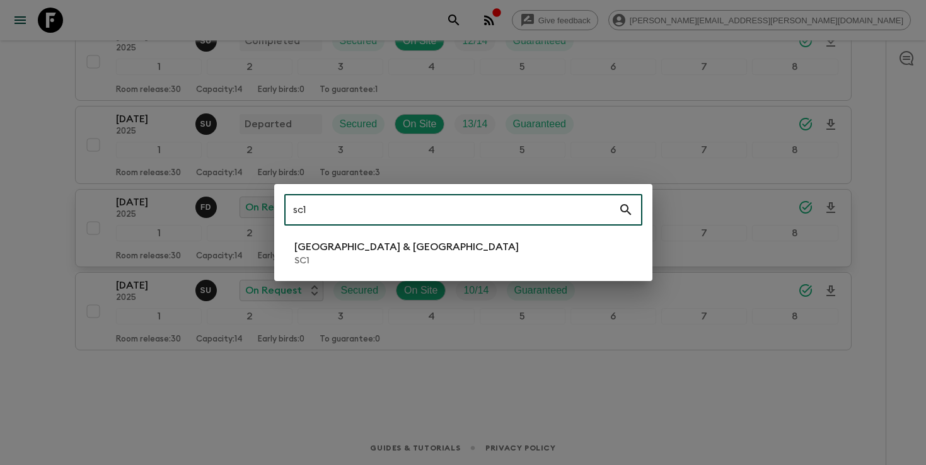
type input "sc1"
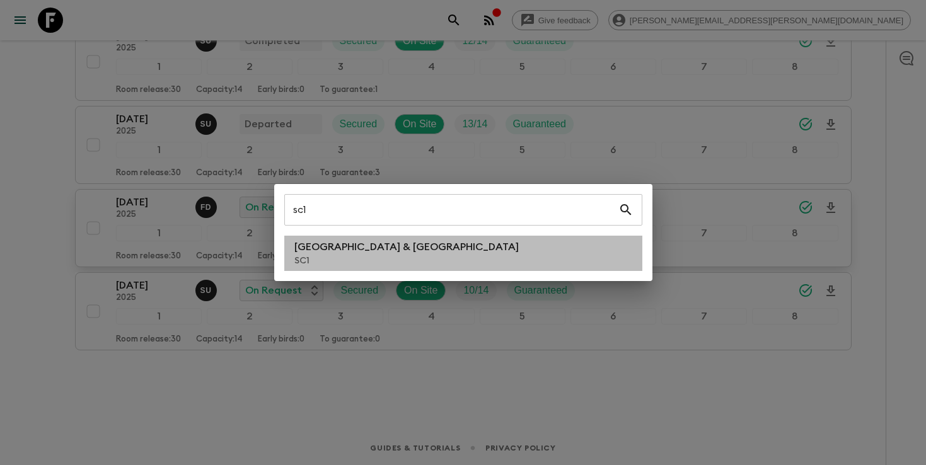
click at [433, 238] on li "[GEOGRAPHIC_DATA] & Croatia SC1" at bounding box center [463, 253] width 358 height 35
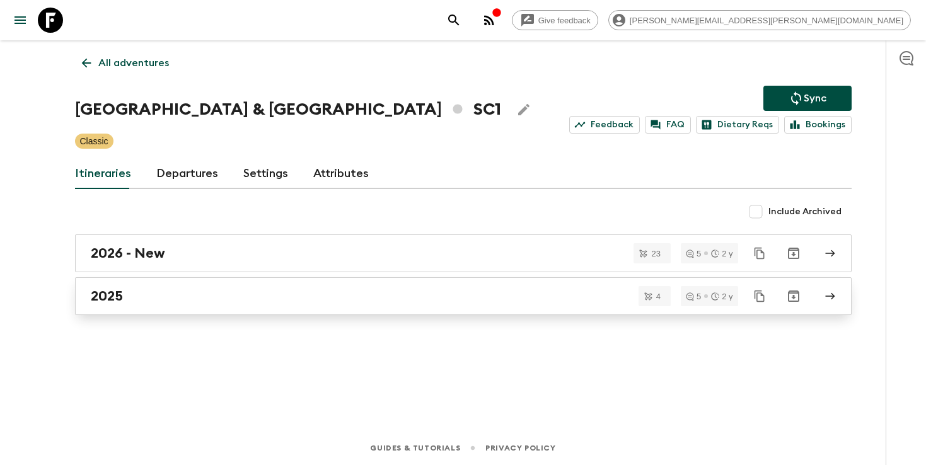
click at [416, 291] on div "2025" at bounding box center [451, 296] width 721 height 16
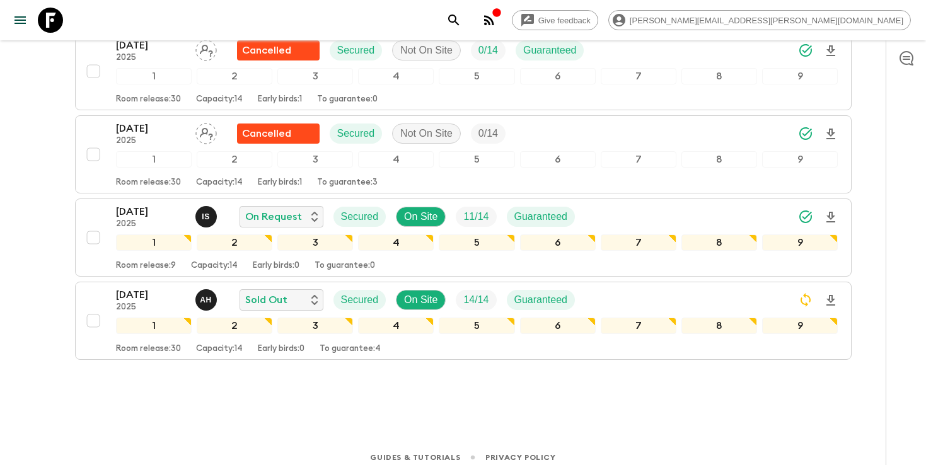
scroll to position [223, 0]
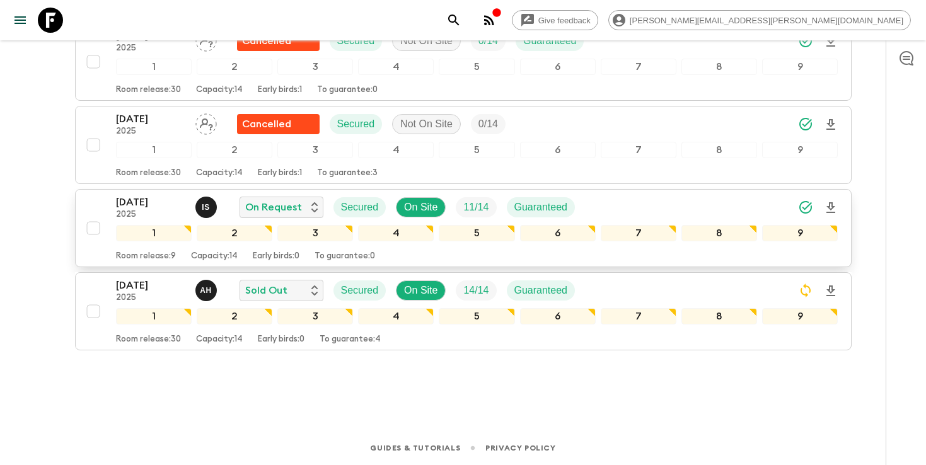
click at [829, 209] on icon "Download Onboarding" at bounding box center [830, 207] width 9 height 11
click at [886, 94] on div at bounding box center [906, 252] width 40 height 425
click at [828, 206] on icon "Download Onboarding" at bounding box center [830, 207] width 15 height 15
click at [459, 21] on icon "search adventures" at bounding box center [453, 19] width 11 height 11
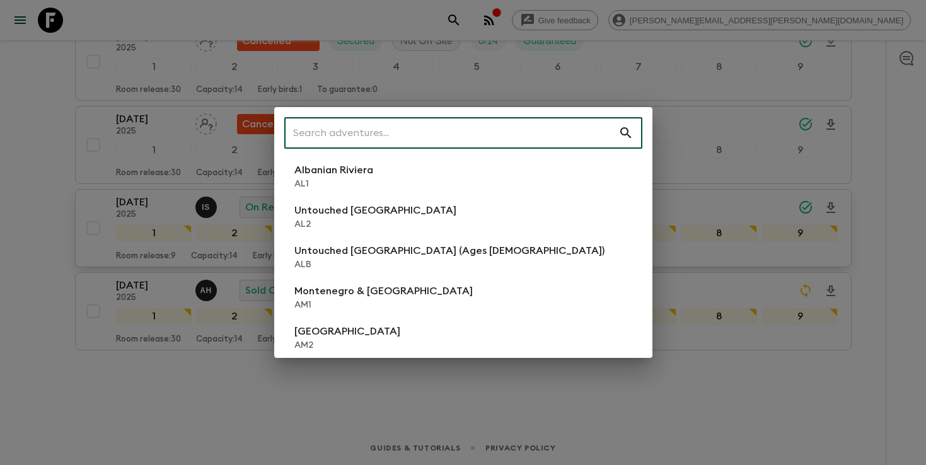
click at [423, 134] on input "text" at bounding box center [451, 132] width 334 height 35
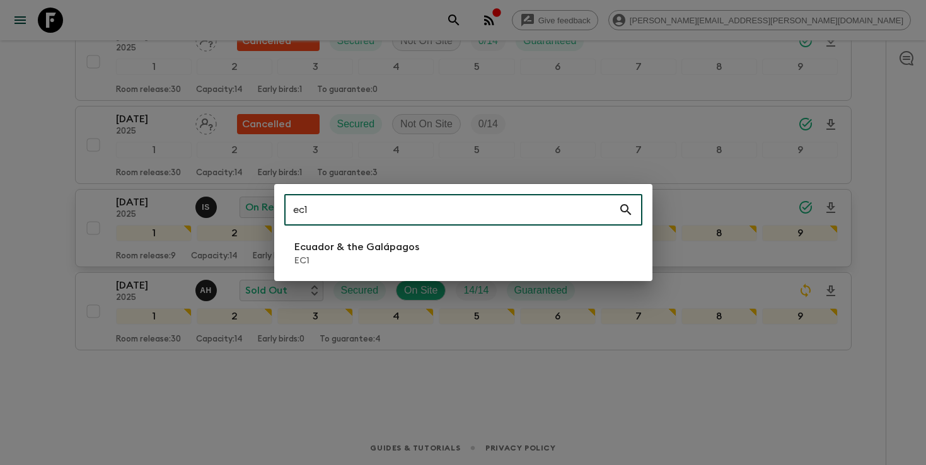
type input "ec1"
click at [337, 250] on p "Ecuador & the Galápagos" at bounding box center [356, 247] width 125 height 15
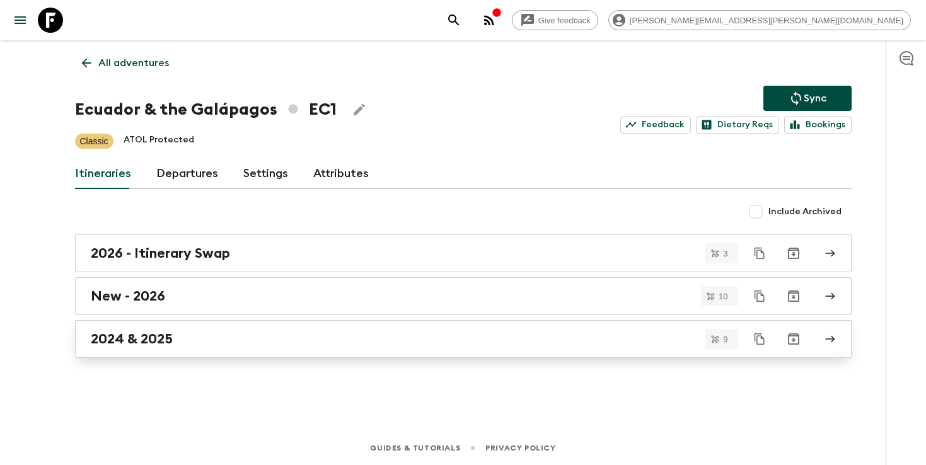
click at [388, 335] on div "2024 & 2025" at bounding box center [451, 339] width 721 height 16
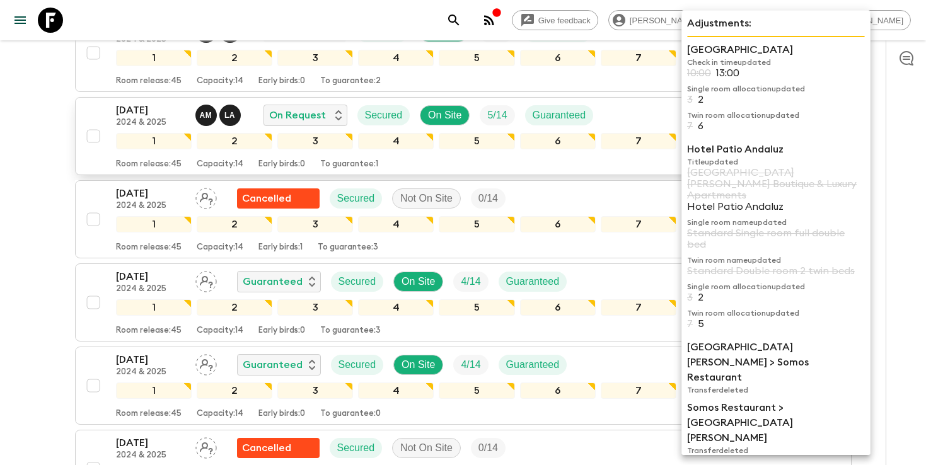
scroll to position [292, 0]
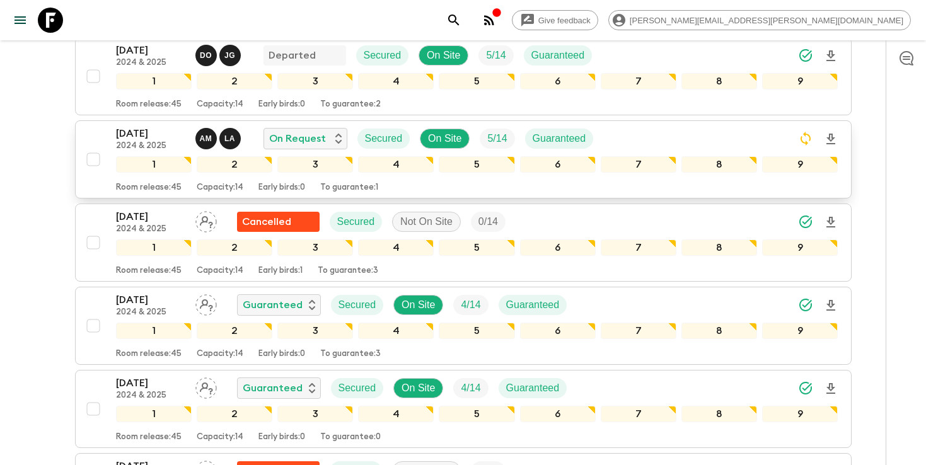
click at [822, 141] on div "button" at bounding box center [818, 138] width 40 height 25
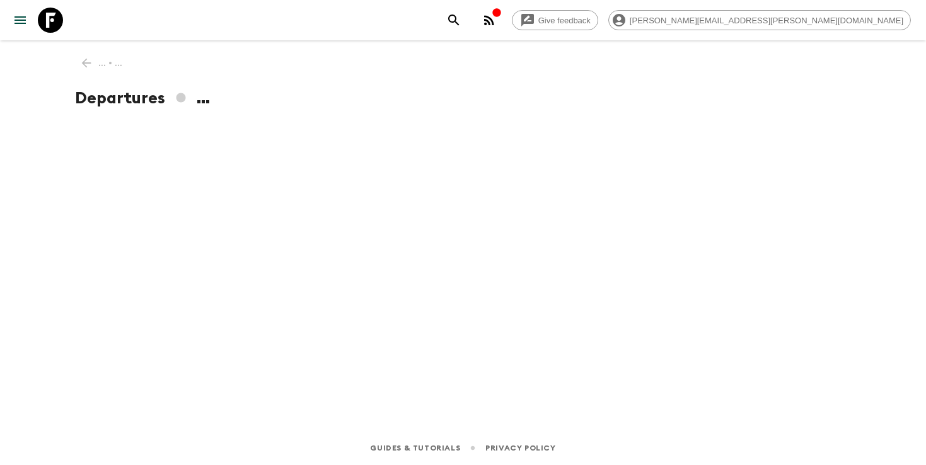
click at [84, 66] on div "... • ... Departures ..." at bounding box center [463, 218] width 807 height 356
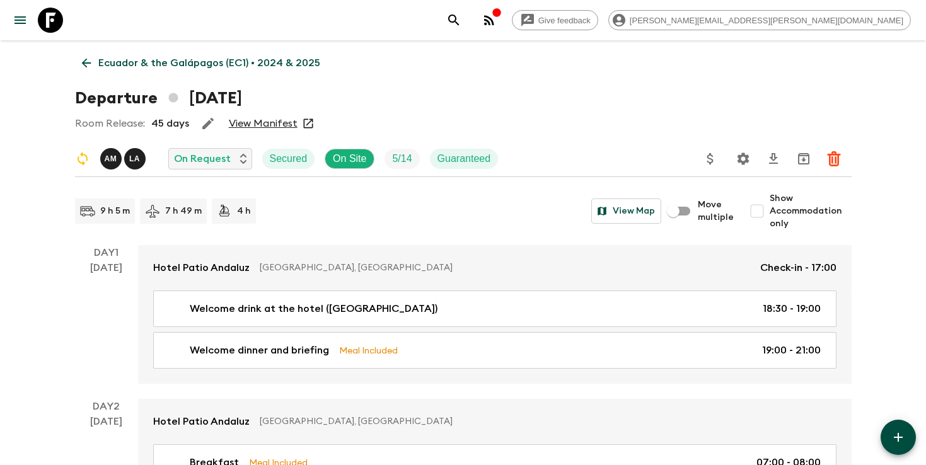
click at [91, 63] on icon at bounding box center [86, 63] width 14 height 14
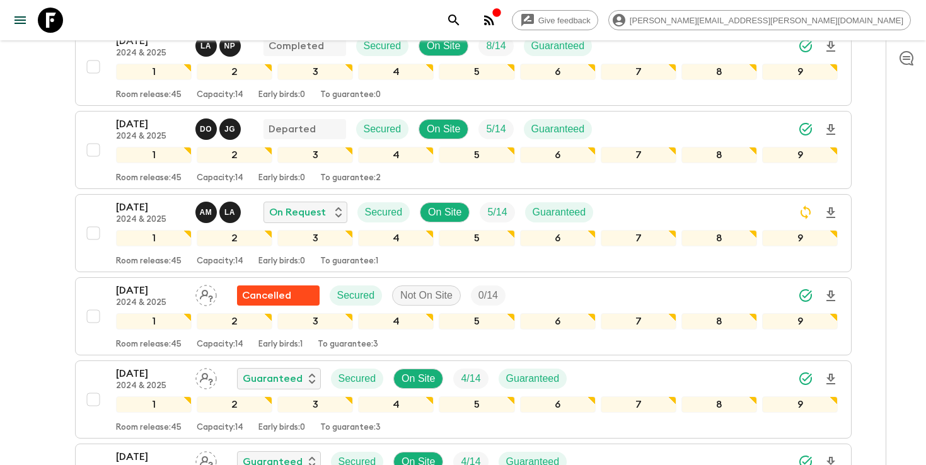
scroll to position [242, 0]
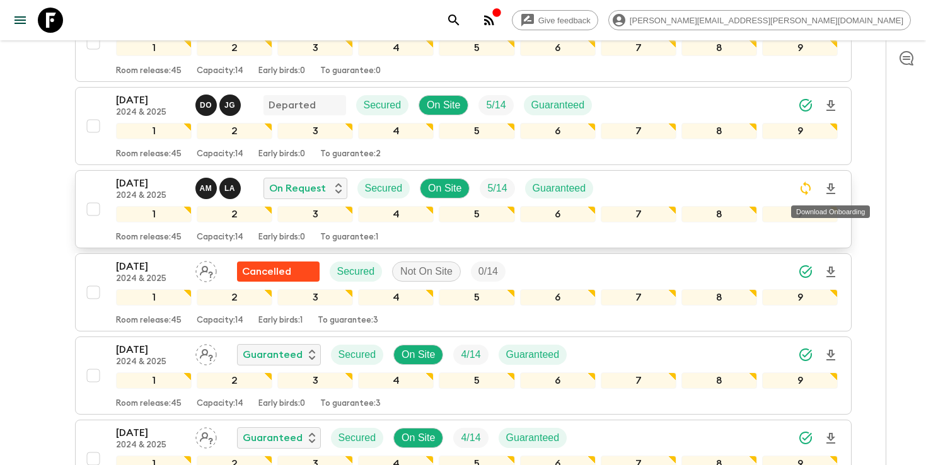
click at [834, 188] on icon "Download Onboarding" at bounding box center [830, 189] width 15 height 15
click at [461, 19] on icon "search adventures" at bounding box center [453, 20] width 15 height 15
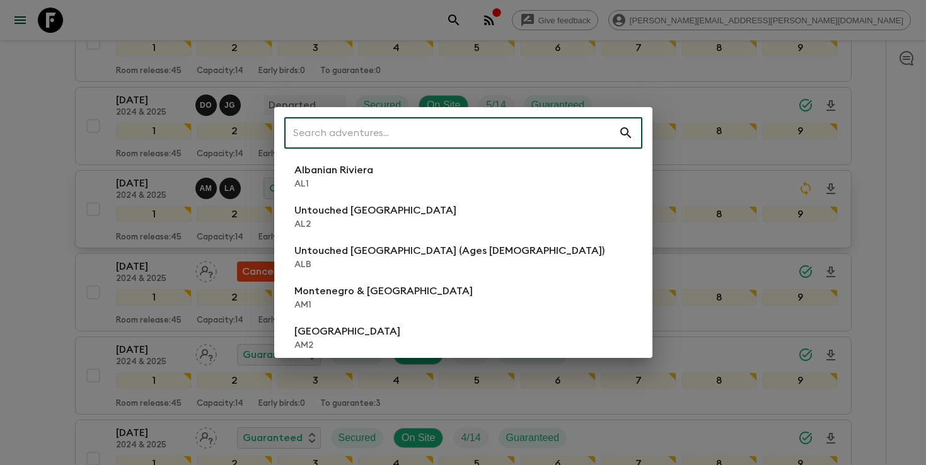
click at [513, 130] on input "text" at bounding box center [451, 132] width 334 height 35
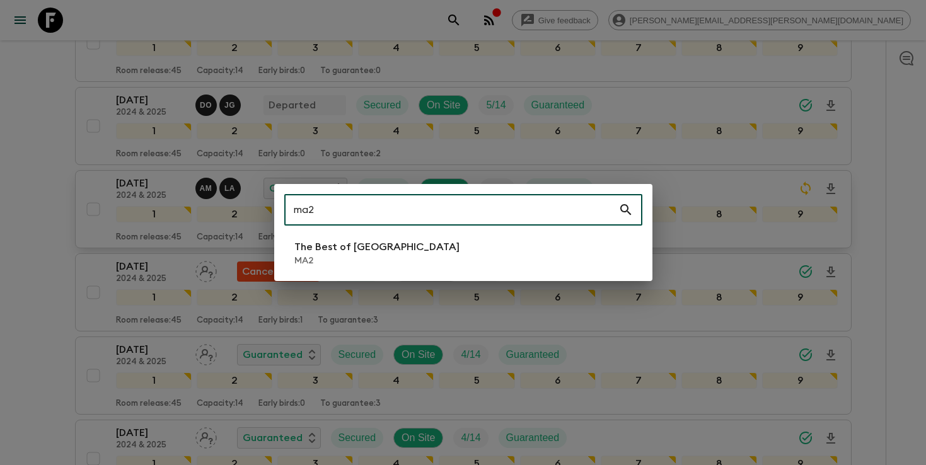
type input "ma2"
click at [490, 242] on li "The Best of [GEOGRAPHIC_DATA] MA2" at bounding box center [463, 253] width 358 height 35
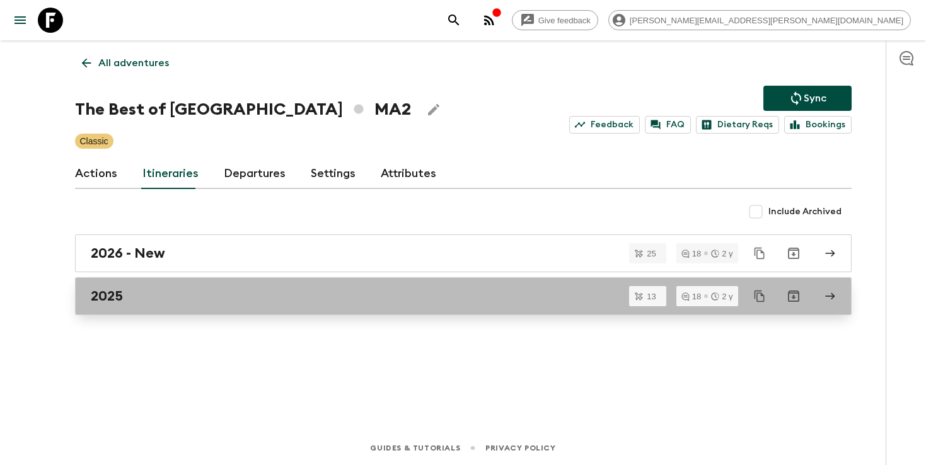
click at [506, 305] on link "2025" at bounding box center [463, 296] width 777 height 38
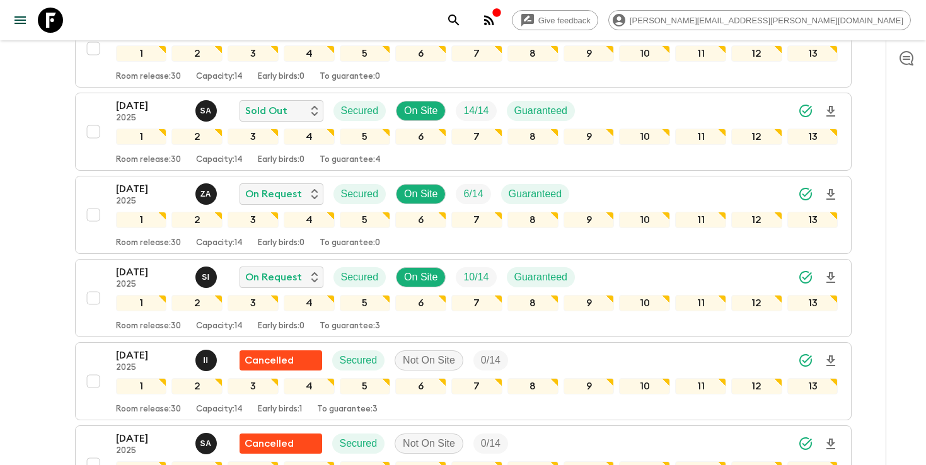
scroll to position [335, 0]
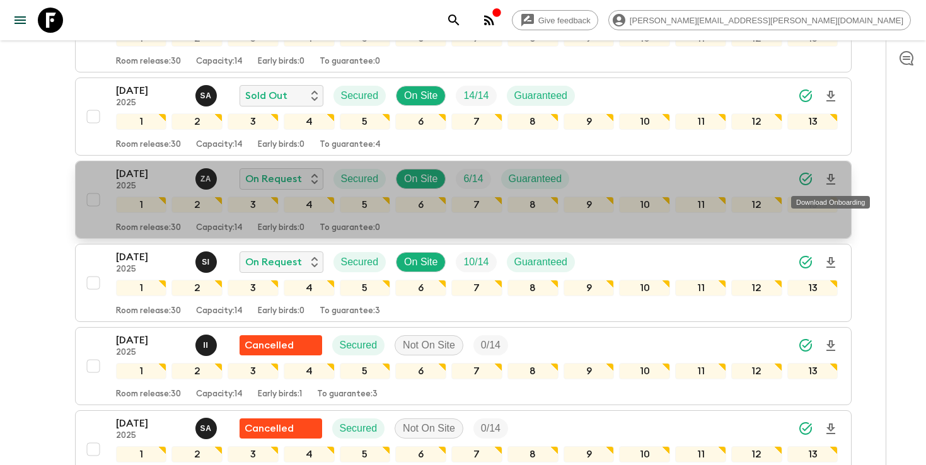
click at [832, 179] on icon "Download Onboarding" at bounding box center [830, 179] width 9 height 11
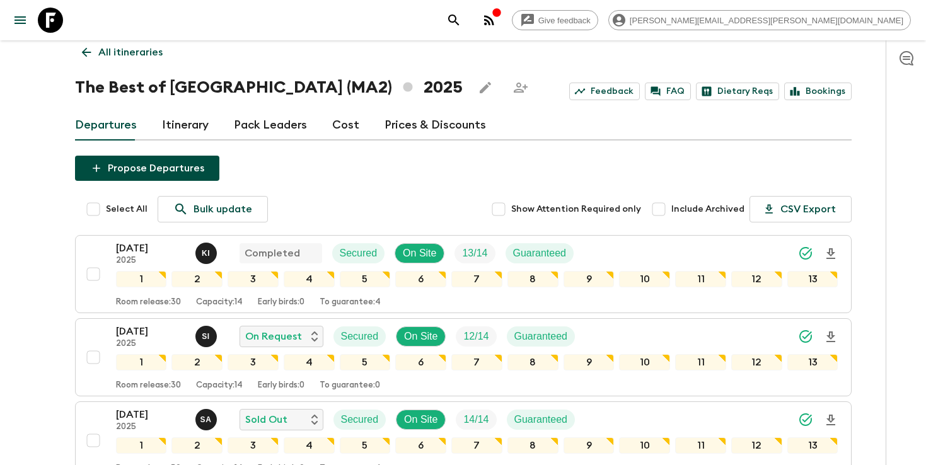
scroll to position [0, 0]
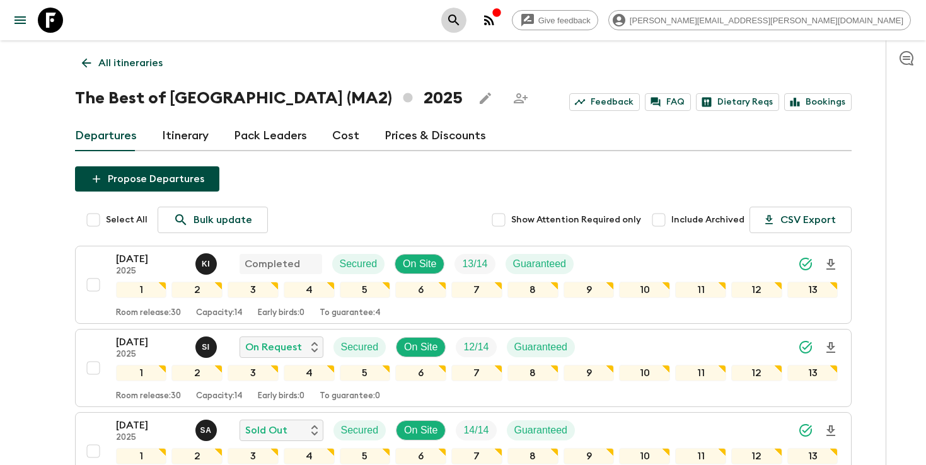
click at [461, 20] on icon "search adventures" at bounding box center [453, 20] width 15 height 15
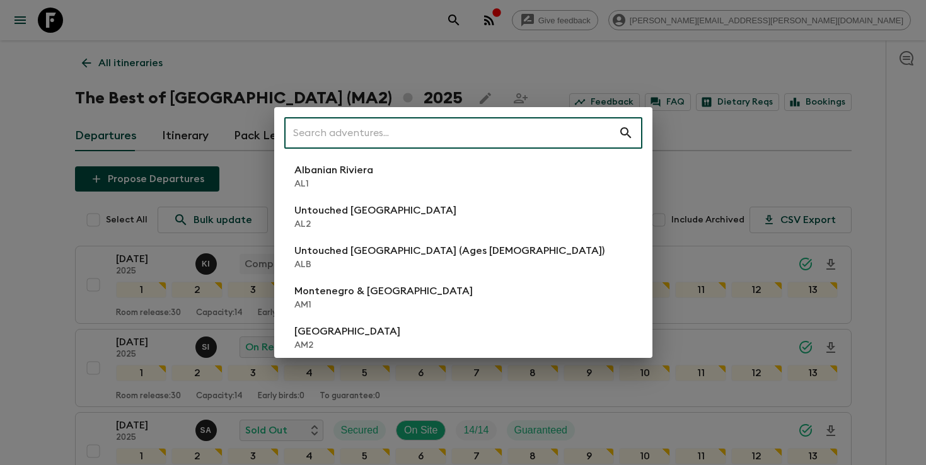
click at [506, 136] on input "text" at bounding box center [451, 132] width 334 height 35
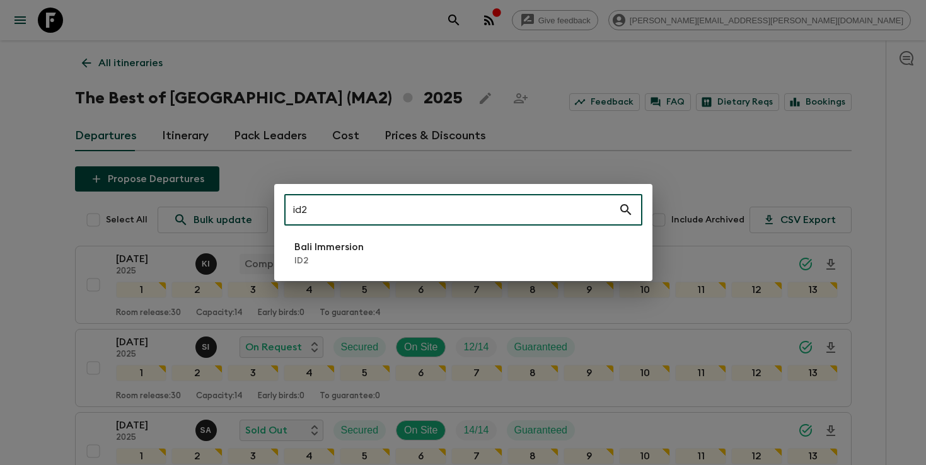
type input "id2"
click at [371, 269] on li "Bali Immersion ID2" at bounding box center [463, 253] width 358 height 35
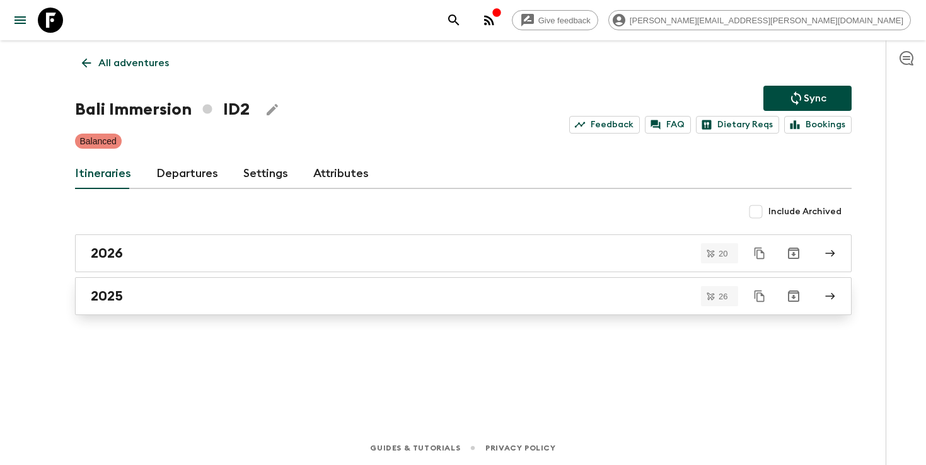
click at [362, 290] on div "2025" at bounding box center [451, 296] width 721 height 16
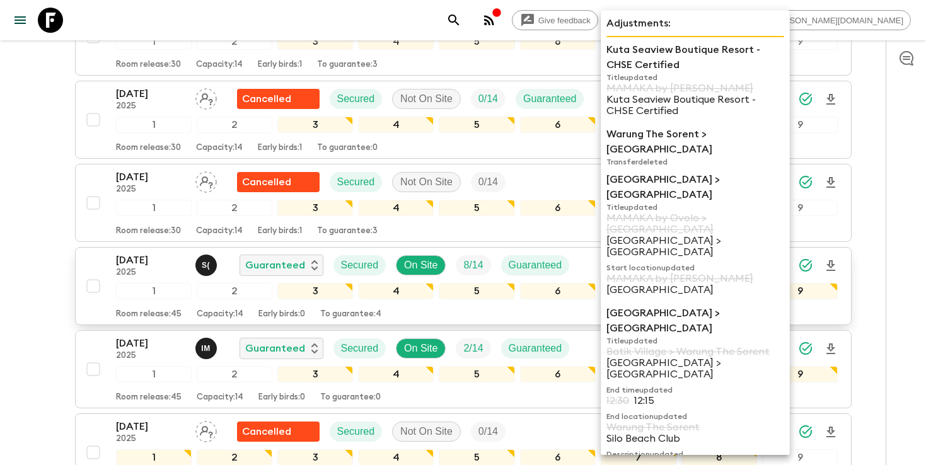
scroll to position [37, 0]
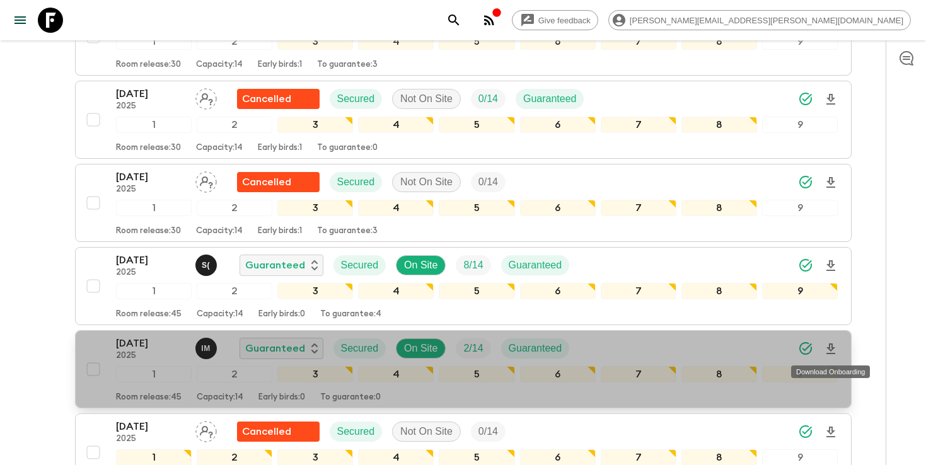
click at [833, 350] on icon "Download Onboarding" at bounding box center [830, 349] width 15 height 15
